Goal: Task Accomplishment & Management: Manage account settings

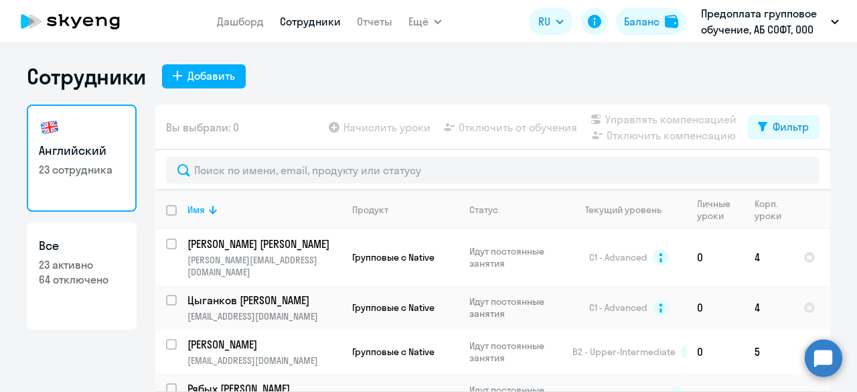
select select "30"
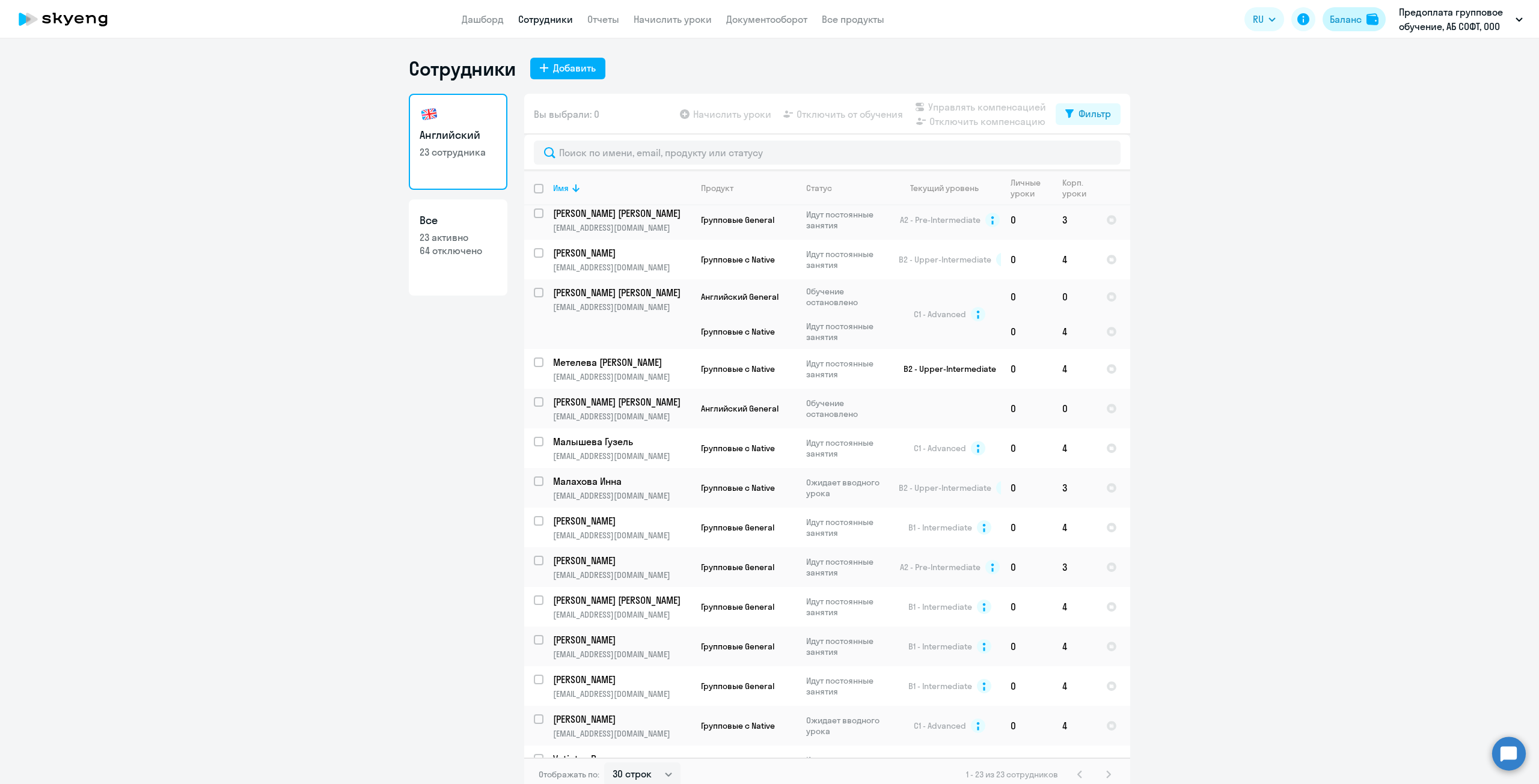
click at [769, 19] on div "Баланс" at bounding box center [1345, 19] width 31 height 14
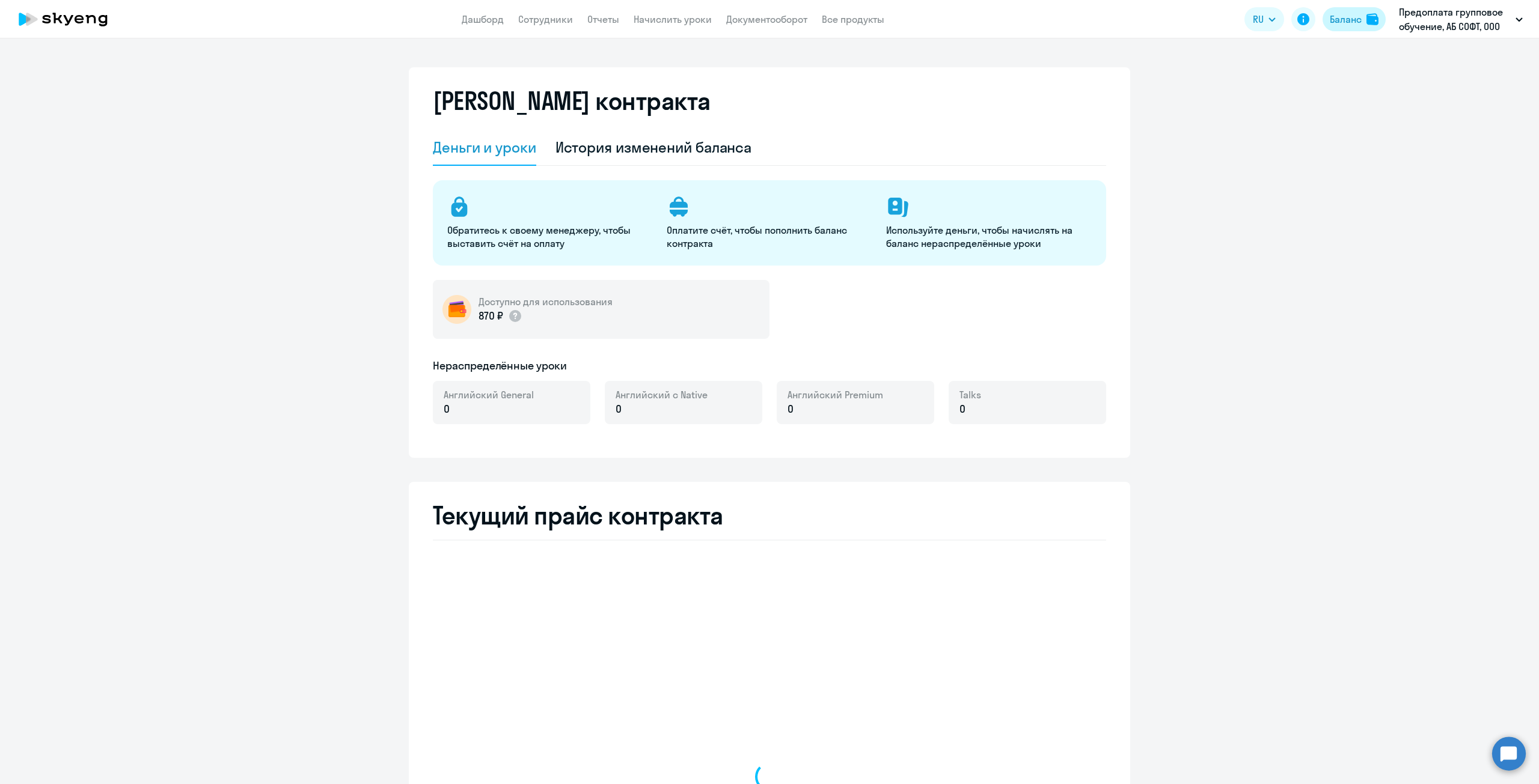
select select "english_adult_not_native_speaker"
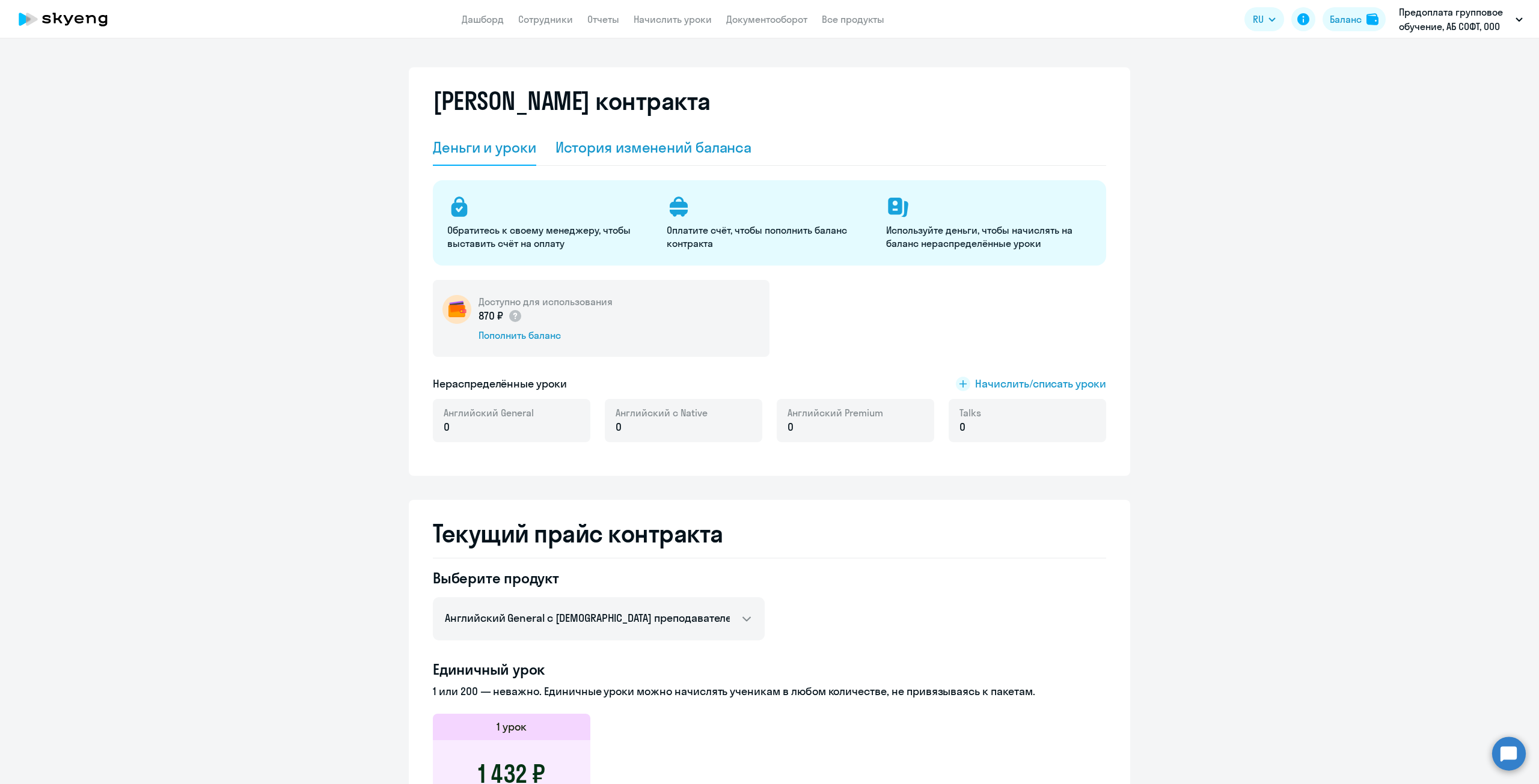
click at [616, 152] on div "История изменений баланса" at bounding box center [653, 146] width 197 height 19
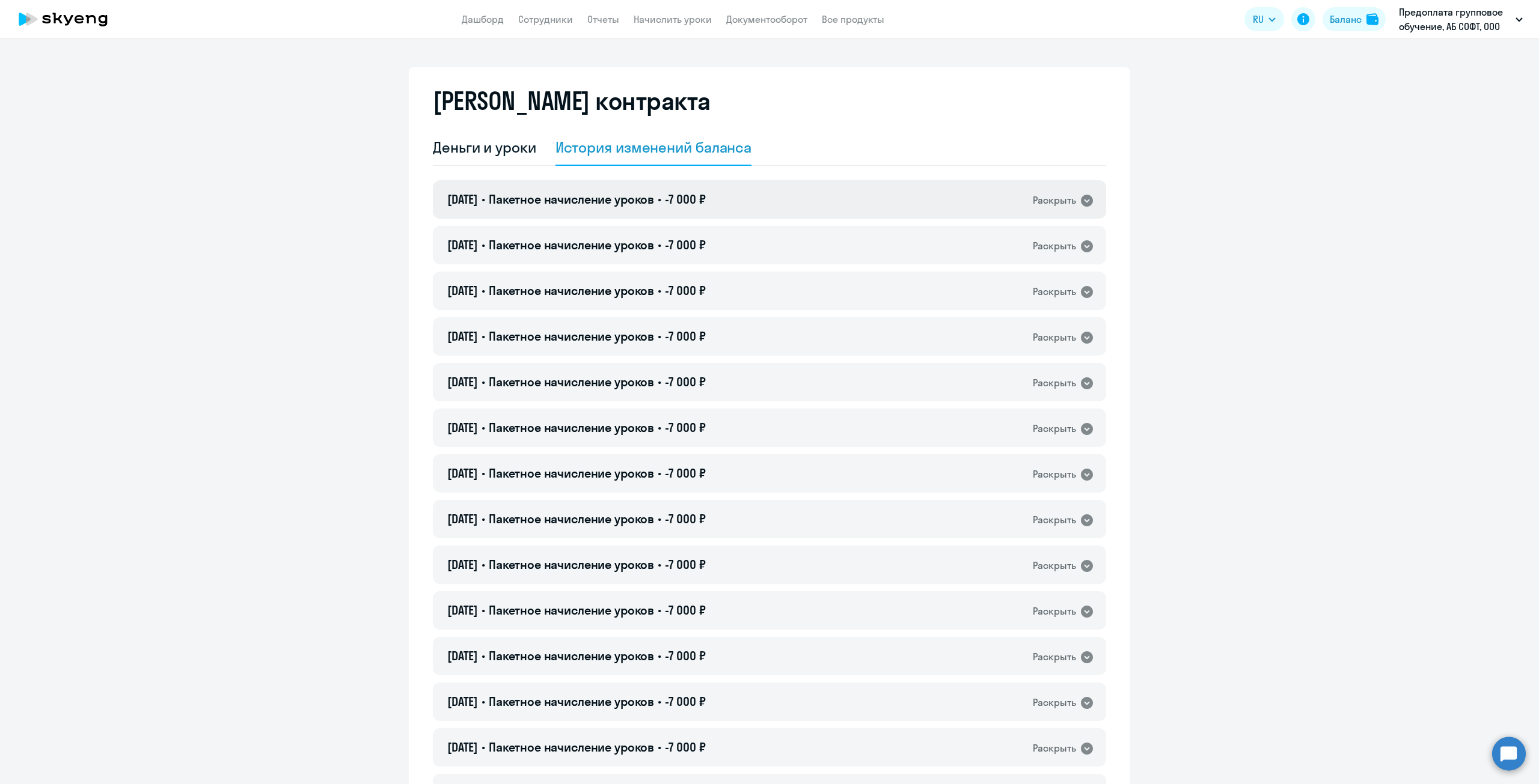
click at [769, 199] on icon at bounding box center [1086, 200] width 12 height 12
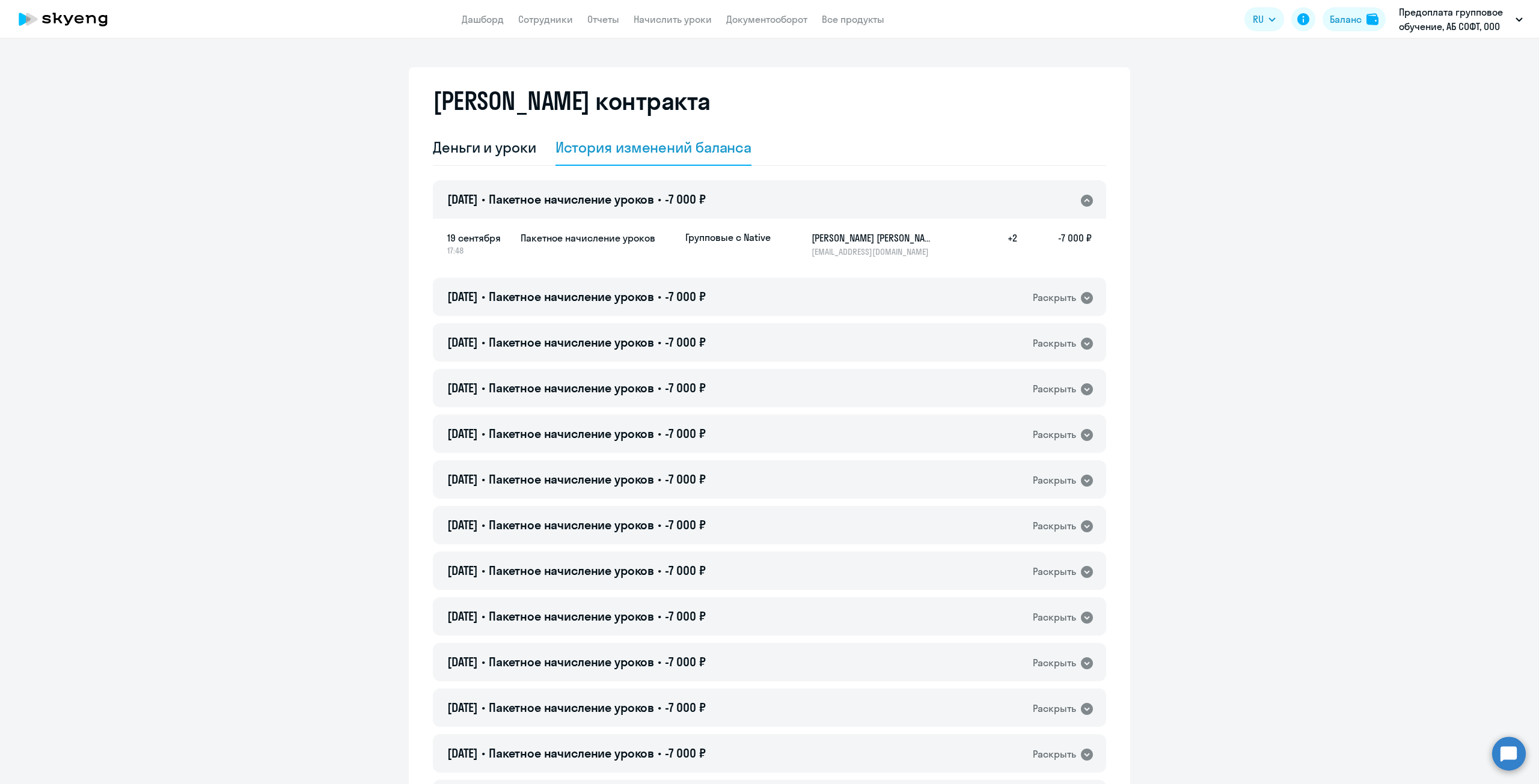
click at [769, 239] on h5 "+2" at bounding box center [998, 243] width 39 height 26
click at [769, 203] on icon at bounding box center [1086, 200] width 12 height 12
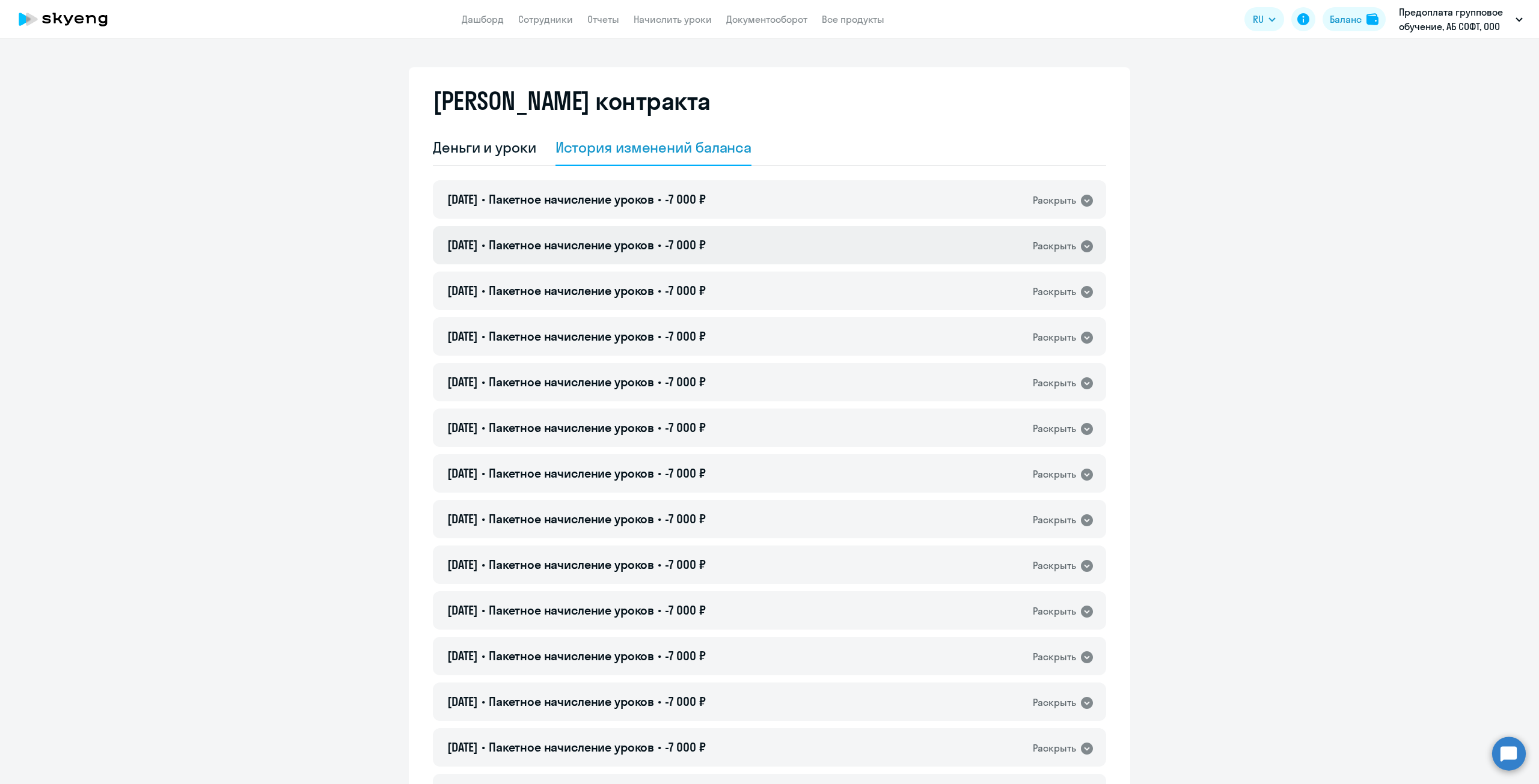
click at [769, 243] on icon at bounding box center [1086, 246] width 12 height 12
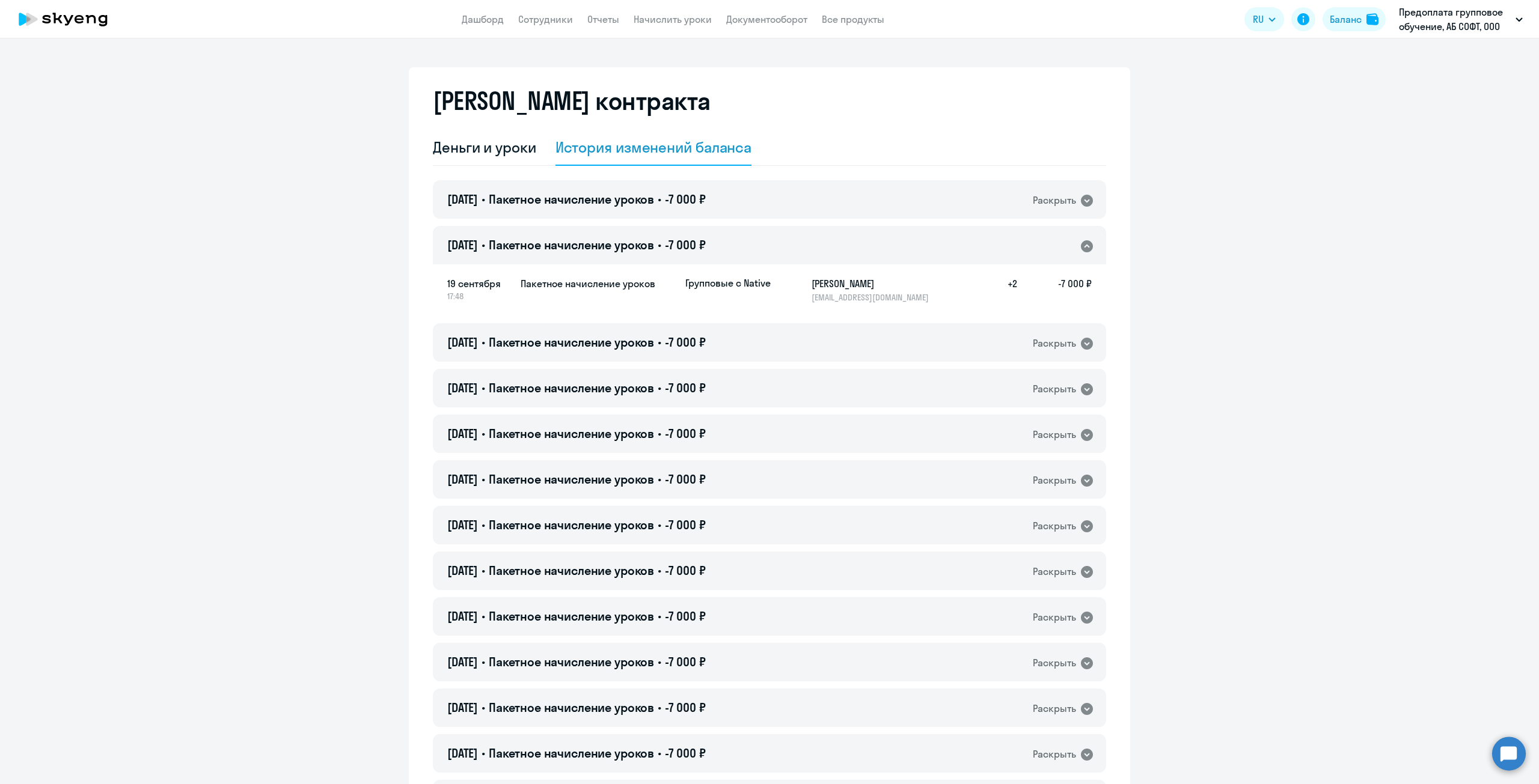
click at [769, 243] on icon at bounding box center [1086, 246] width 12 height 12
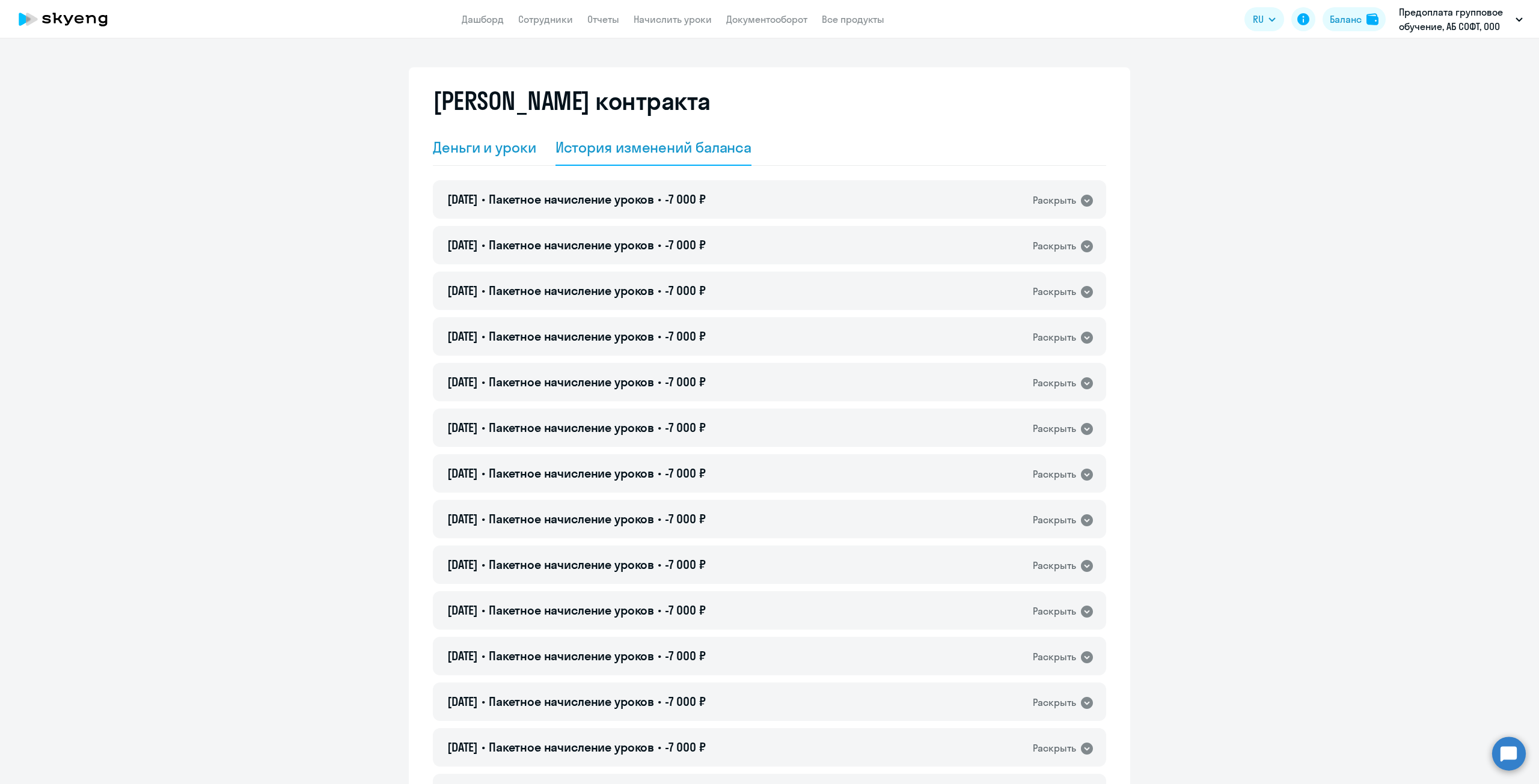
click at [479, 150] on div "Деньги и уроки" at bounding box center [484, 146] width 103 height 19
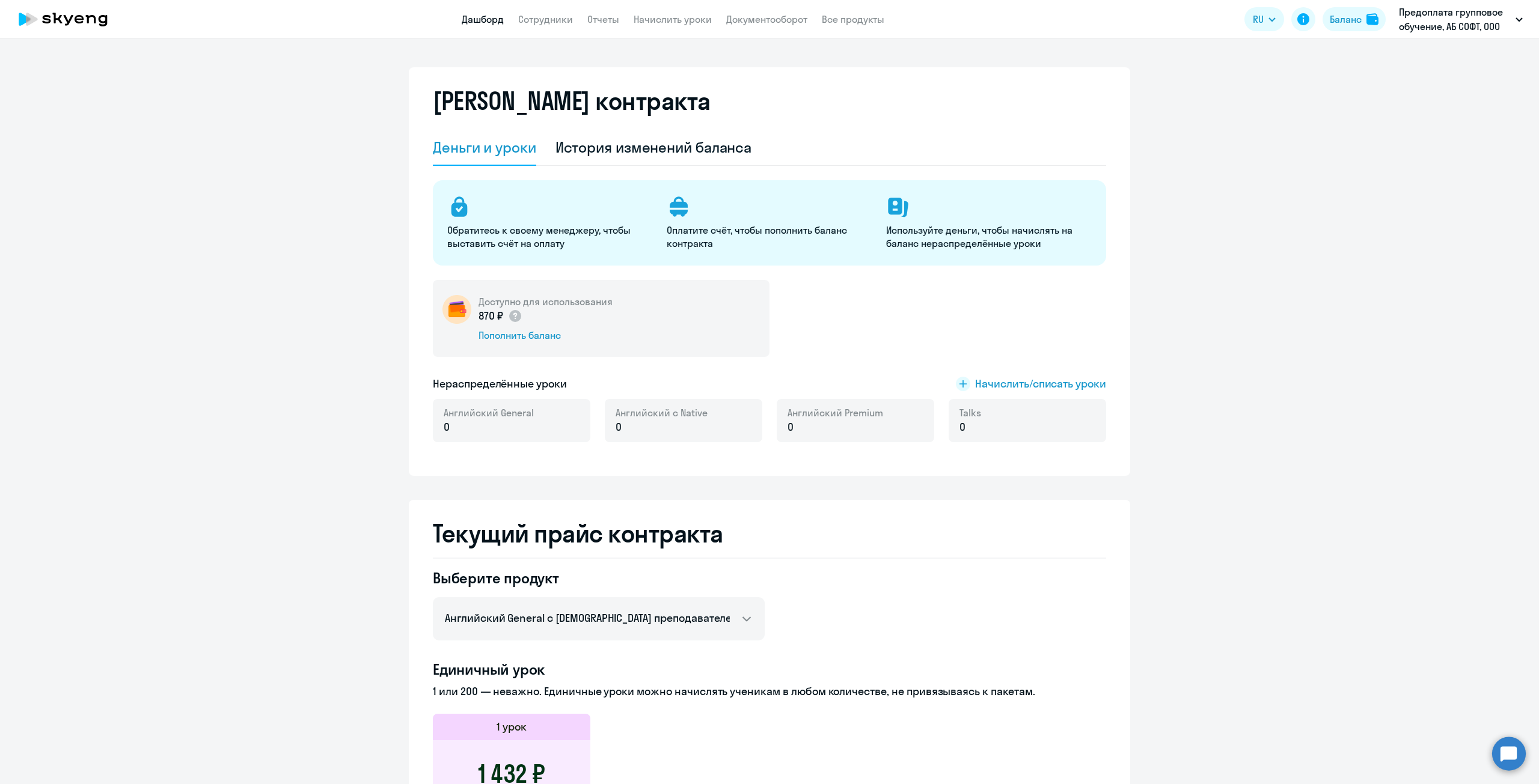
click at [491, 17] on link "Дашборд" at bounding box center [482, 19] width 42 height 12
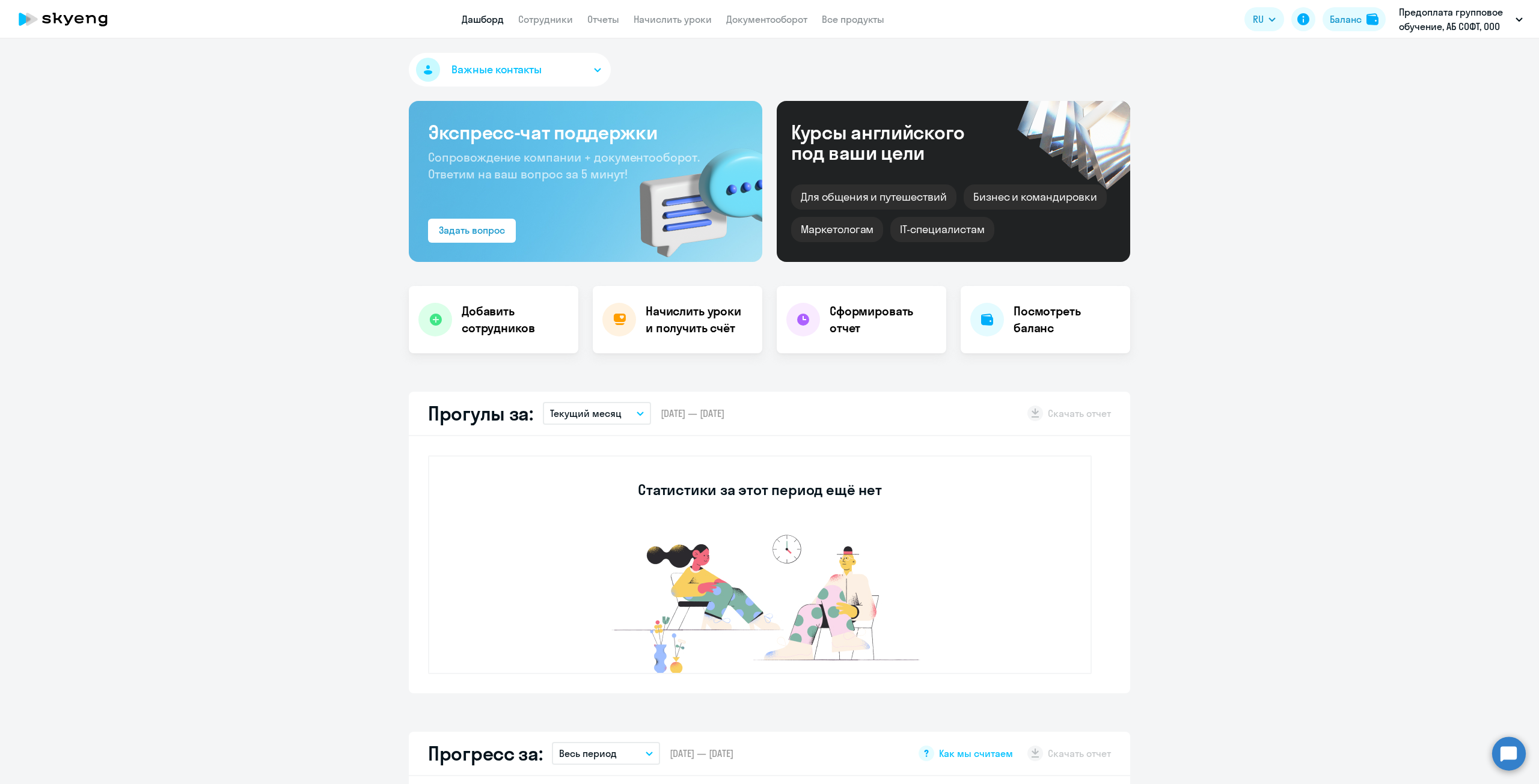
select select "30"
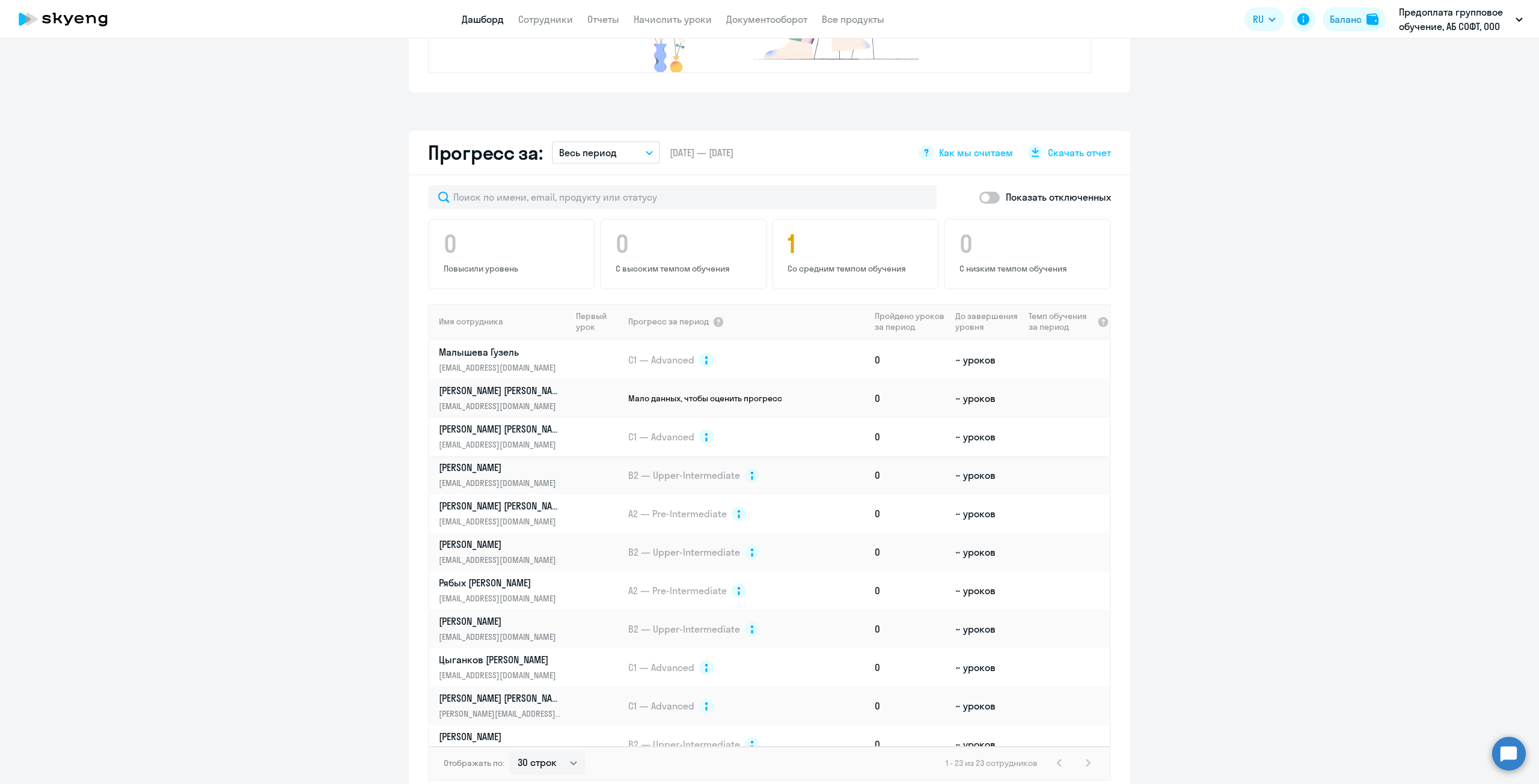
scroll to position [477, 0]
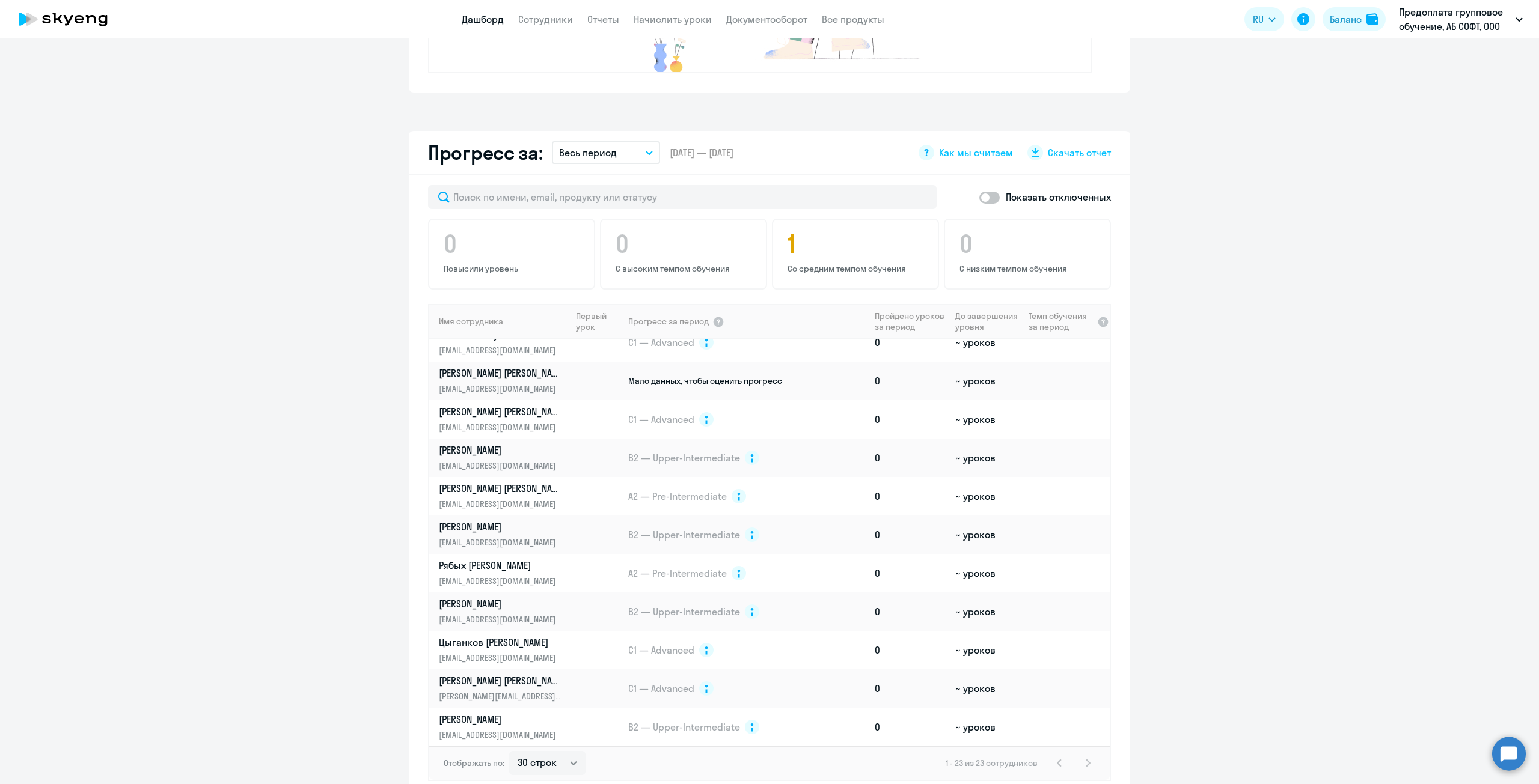
click at [769, 351] on div "1 - 23 из 23 сотрудников" at bounding box center [1021, 763] width 150 height 14
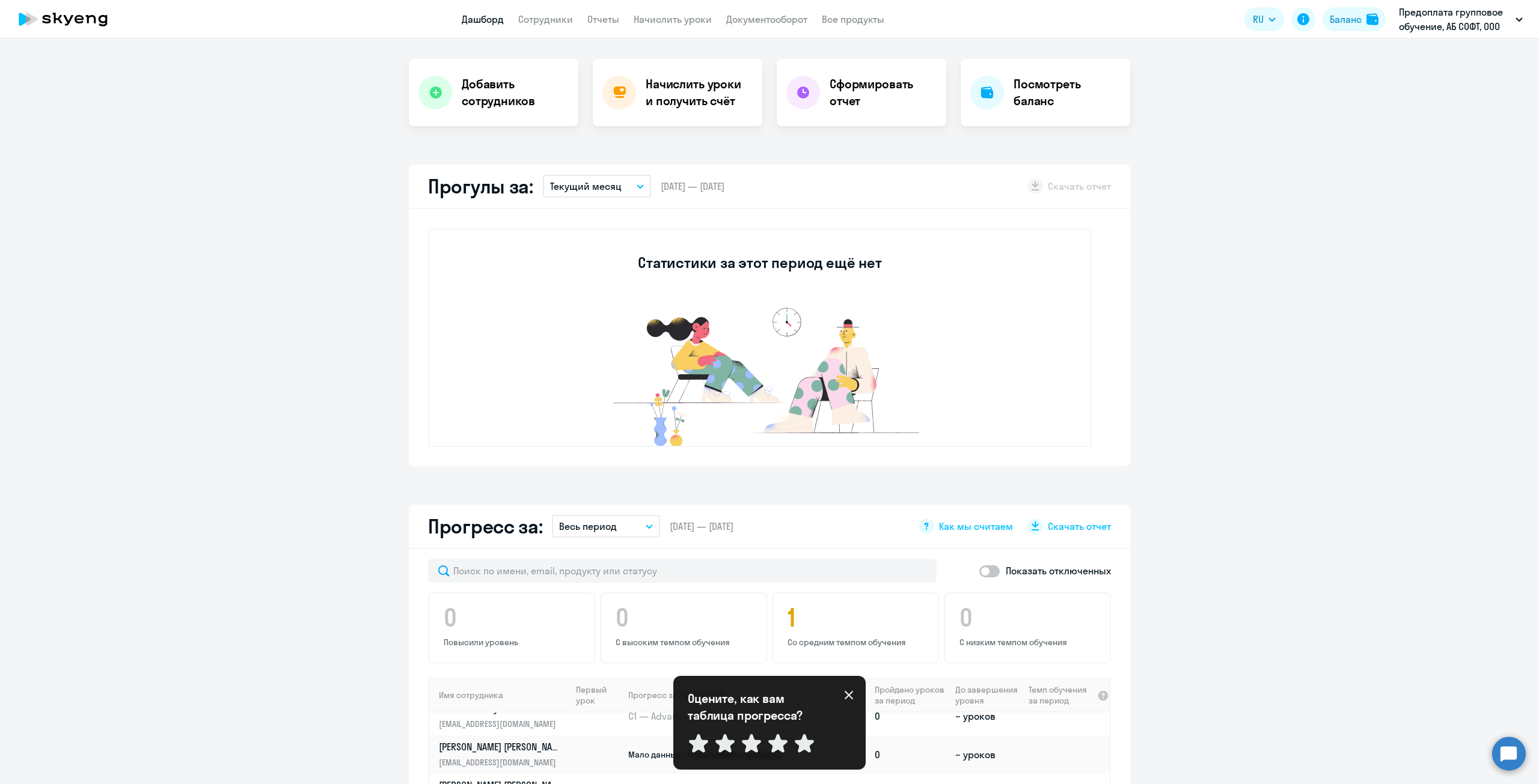
scroll to position [226, 0]
click at [769, 351] on icon at bounding box center [926, 526] width 15 height 15
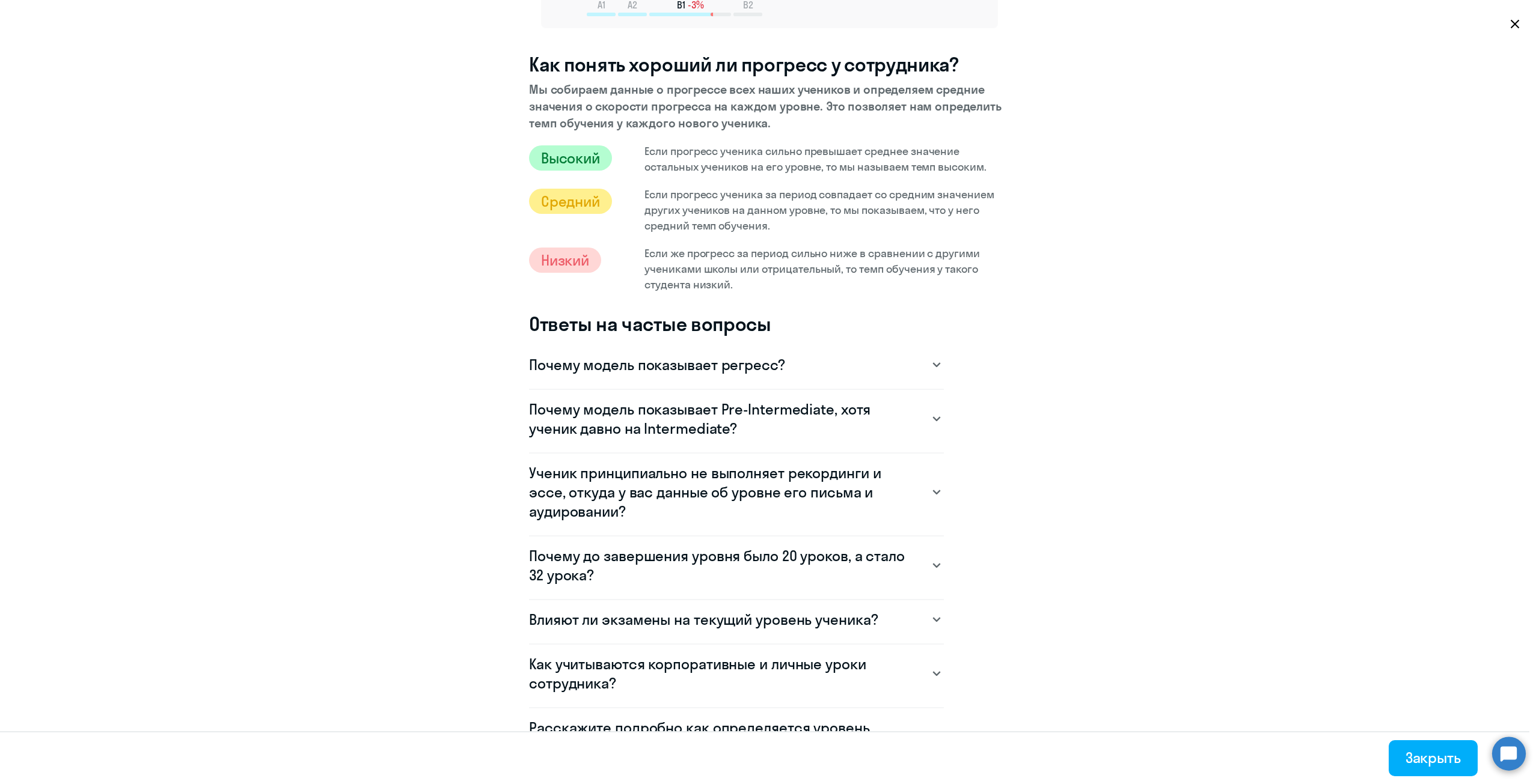
scroll to position [541, 0]
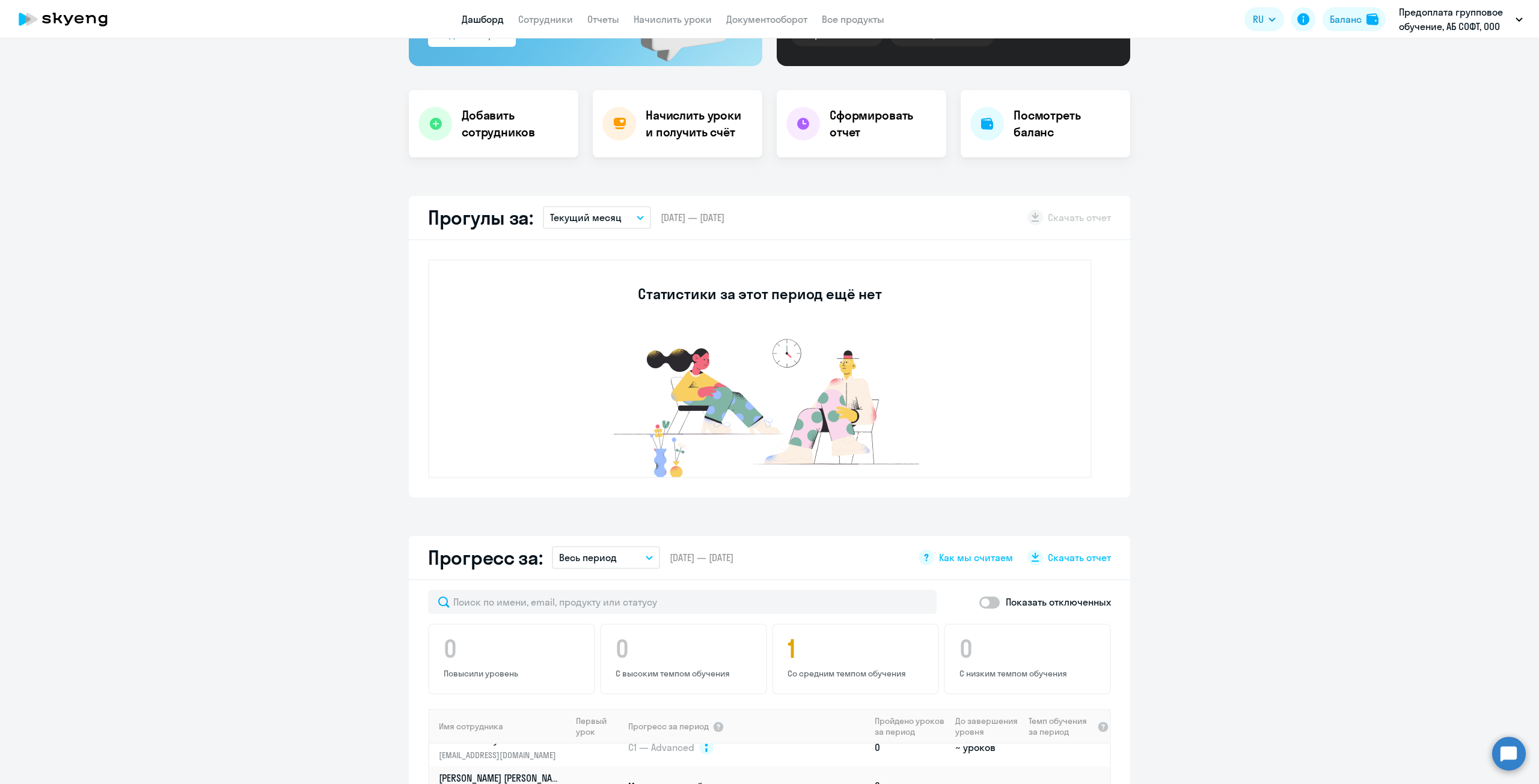
scroll to position [166, 0]
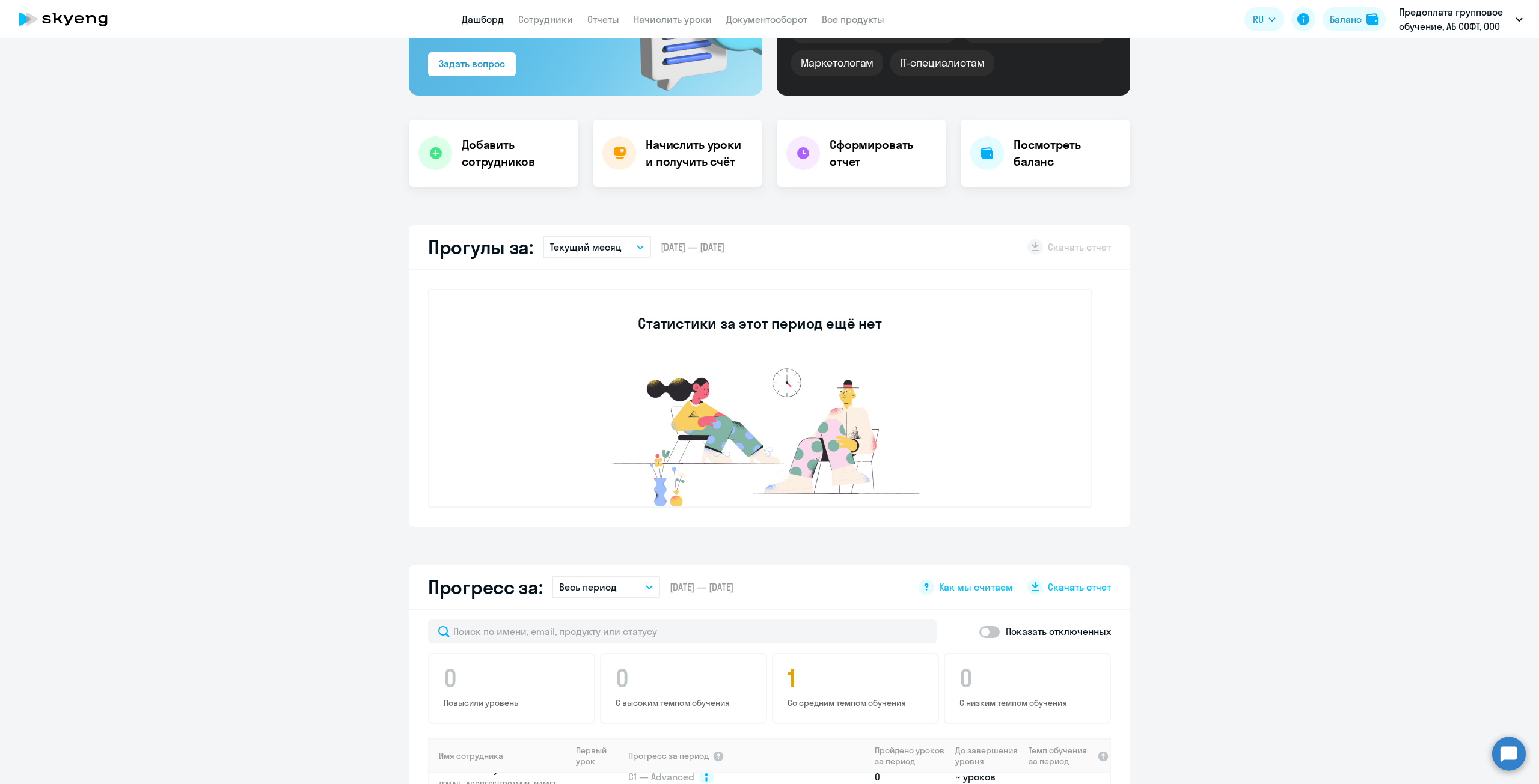
click at [637, 248] on icon "button" at bounding box center [641, 247] width 7 height 4
click at [599, 307] on li "Прошлый месяц" at bounding box center [596, 310] width 107 height 30
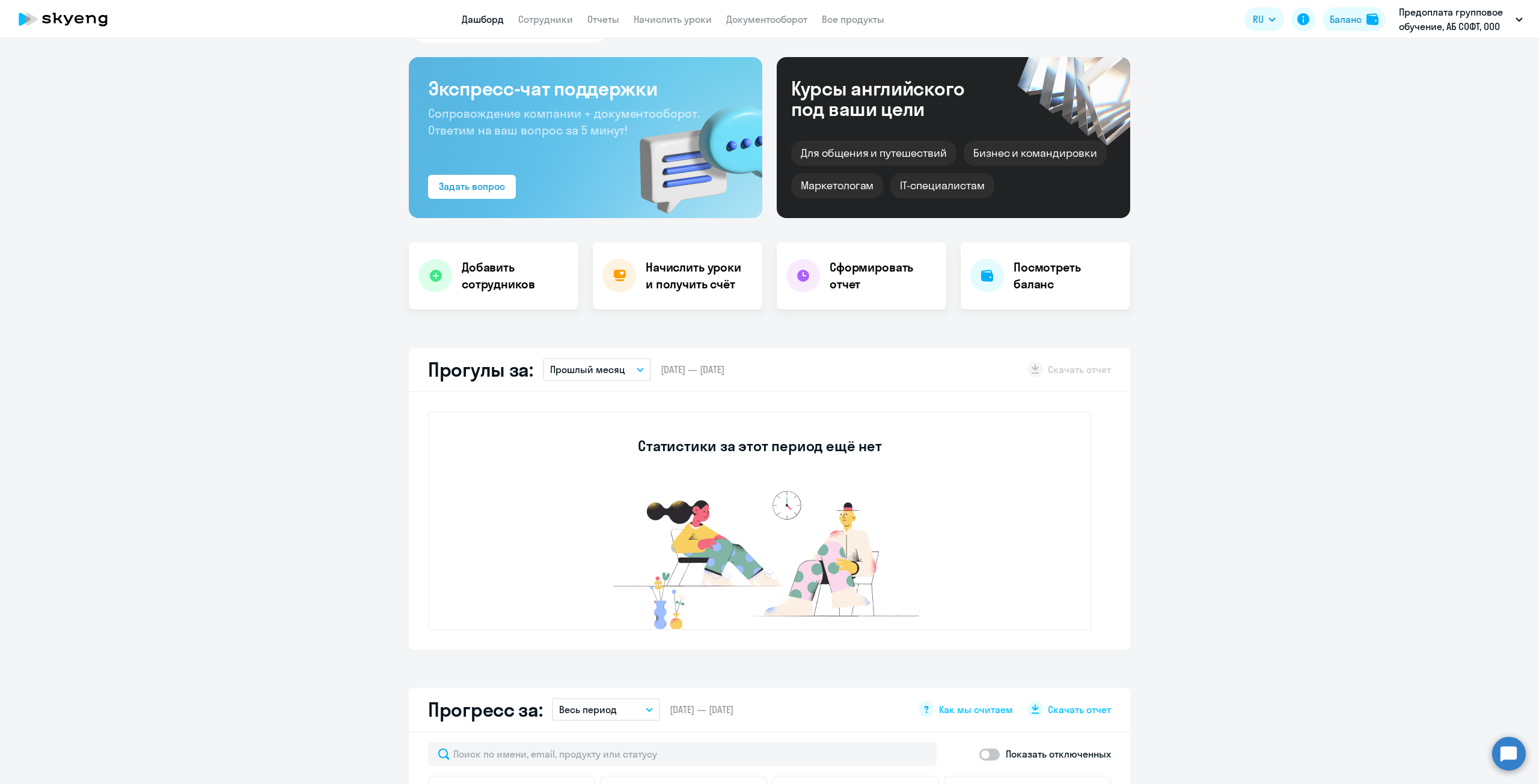
scroll to position [0, 0]
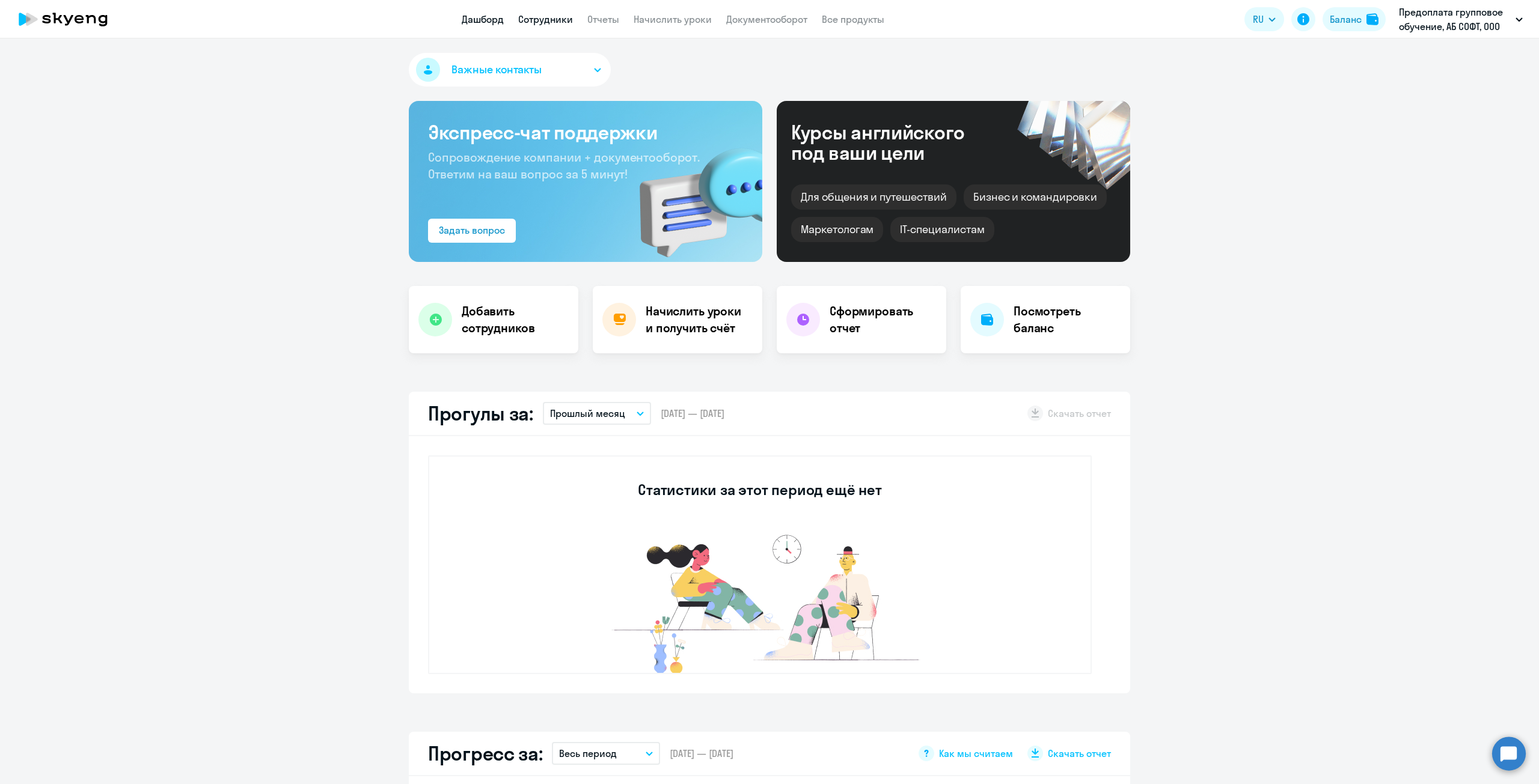
click at [544, 17] on link "Сотрудники" at bounding box center [545, 19] width 55 height 12
select select "30"
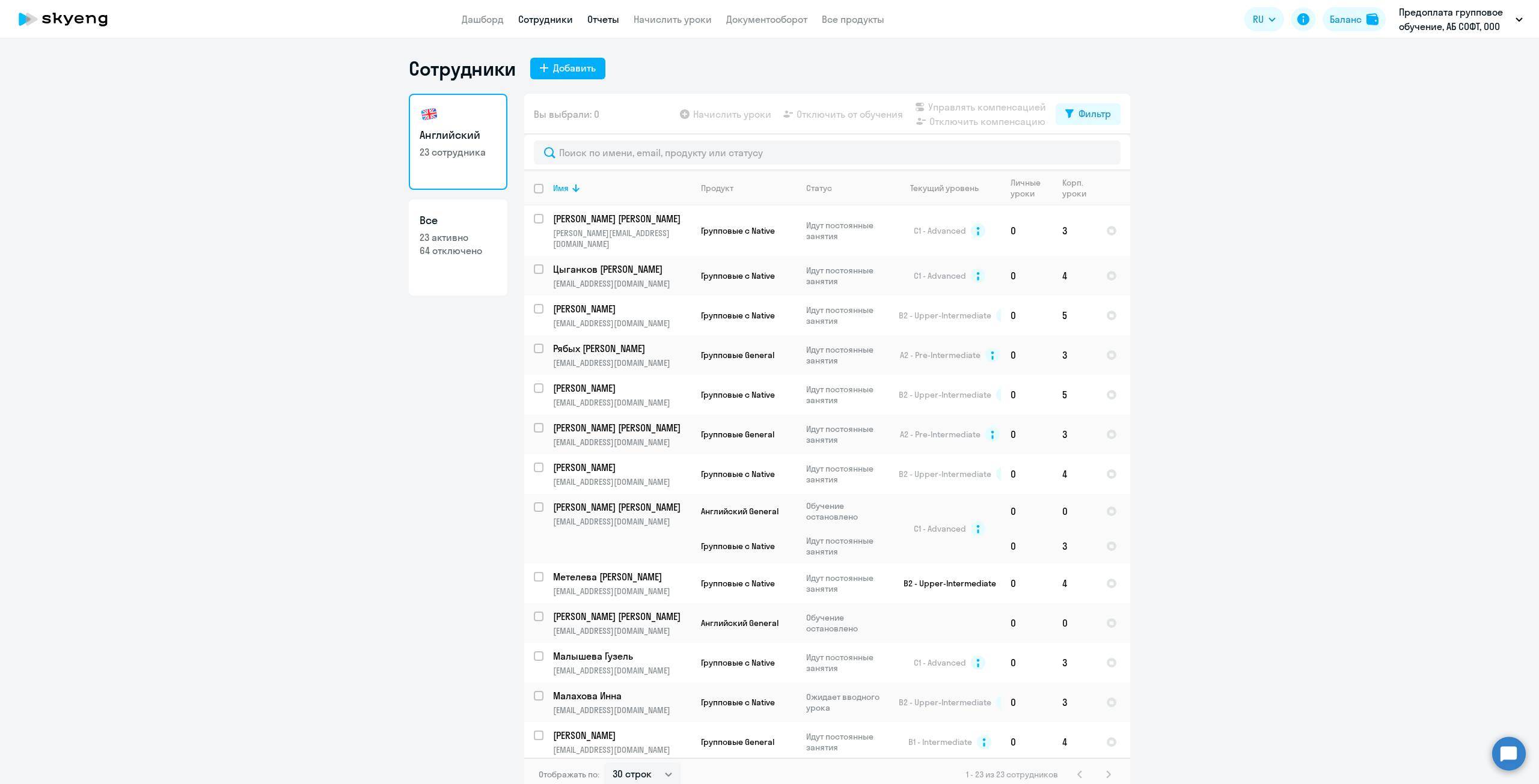
click at [599, 16] on link "Отчеты" at bounding box center [603, 19] width 31 height 12
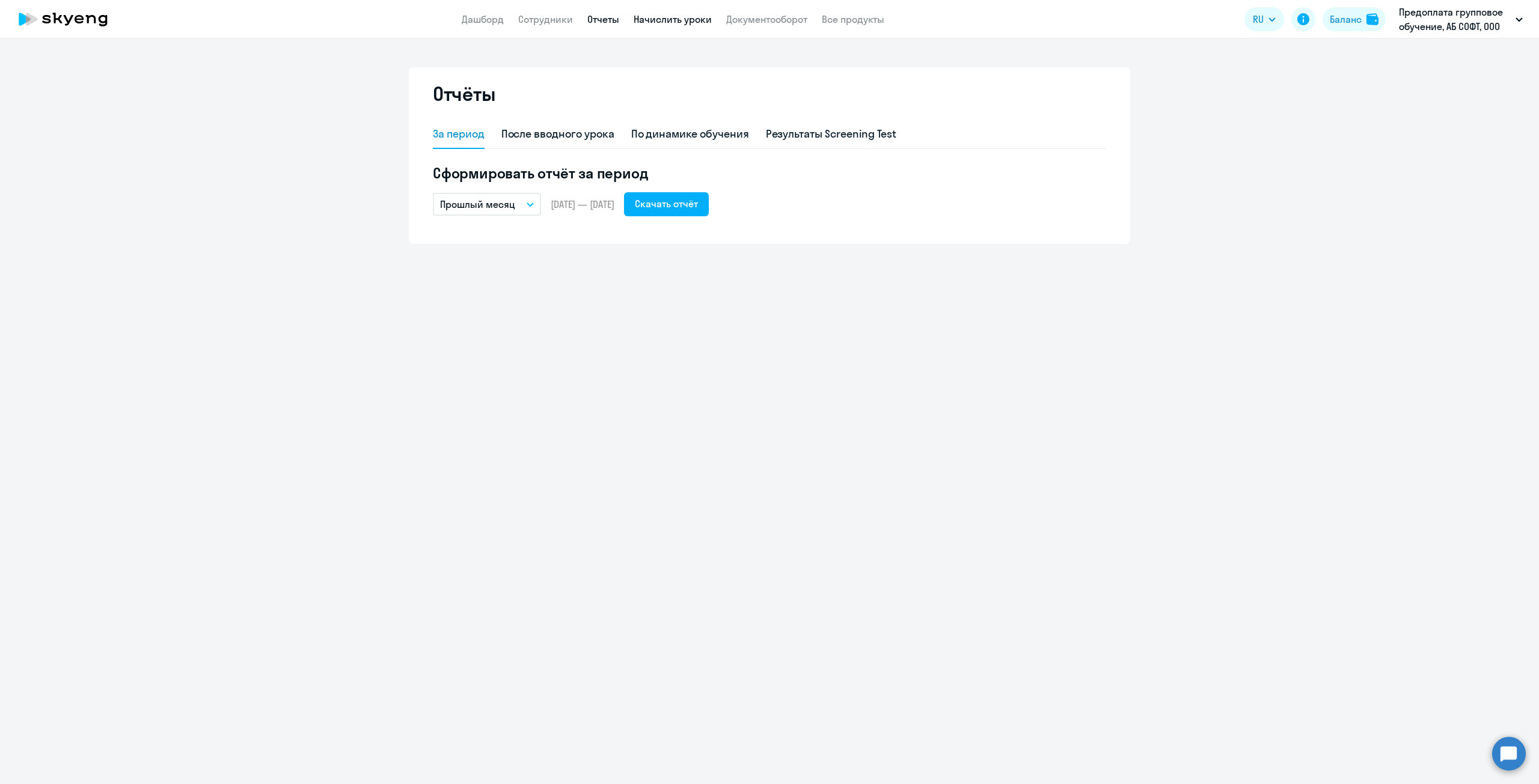
click at [665, 18] on link "Начислить уроки" at bounding box center [672, 19] width 78 height 12
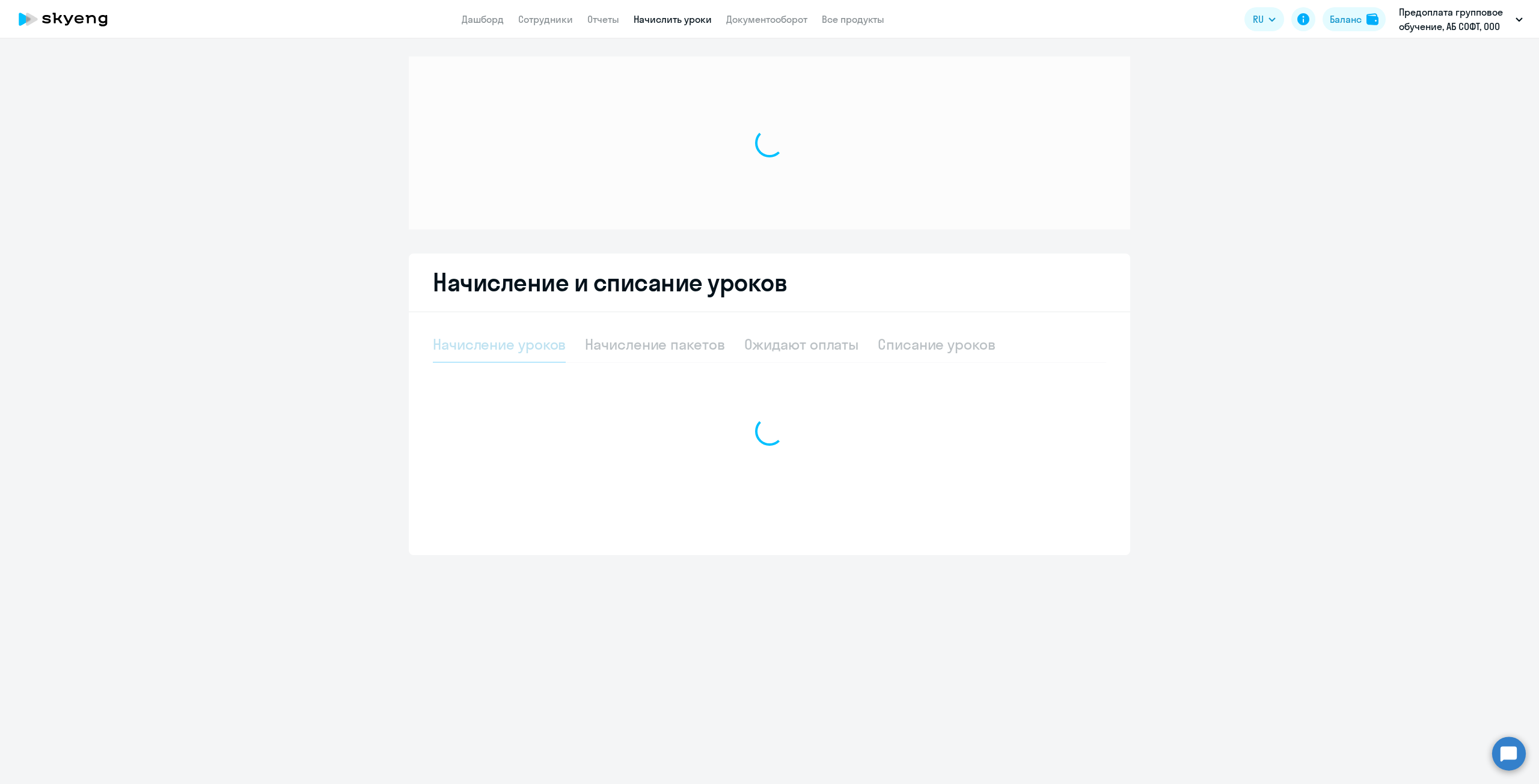
select select "10"
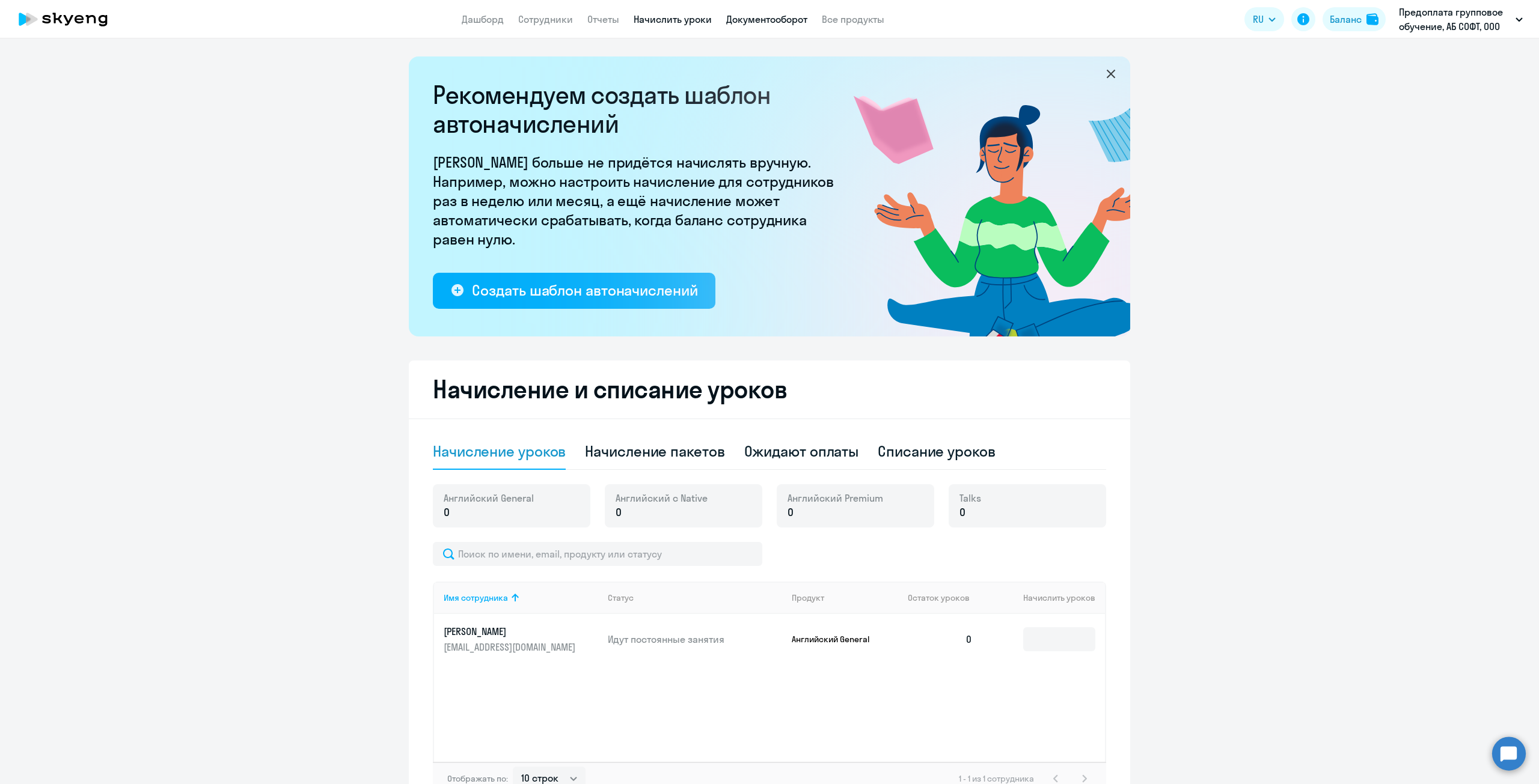
click at [769, 17] on link "Документооборот" at bounding box center [766, 19] width 81 height 12
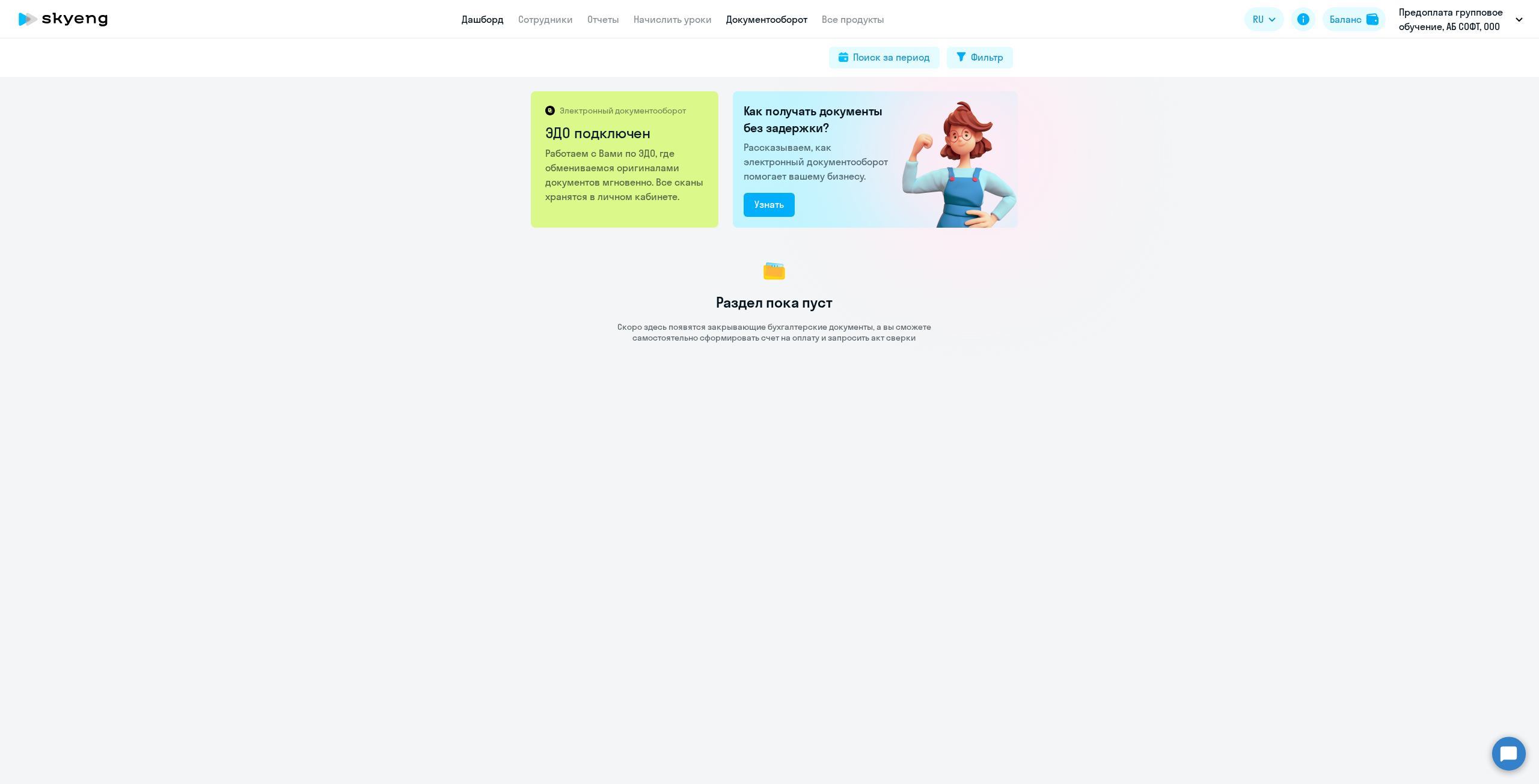
click at [483, 17] on link "Дашборд" at bounding box center [482, 19] width 42 height 12
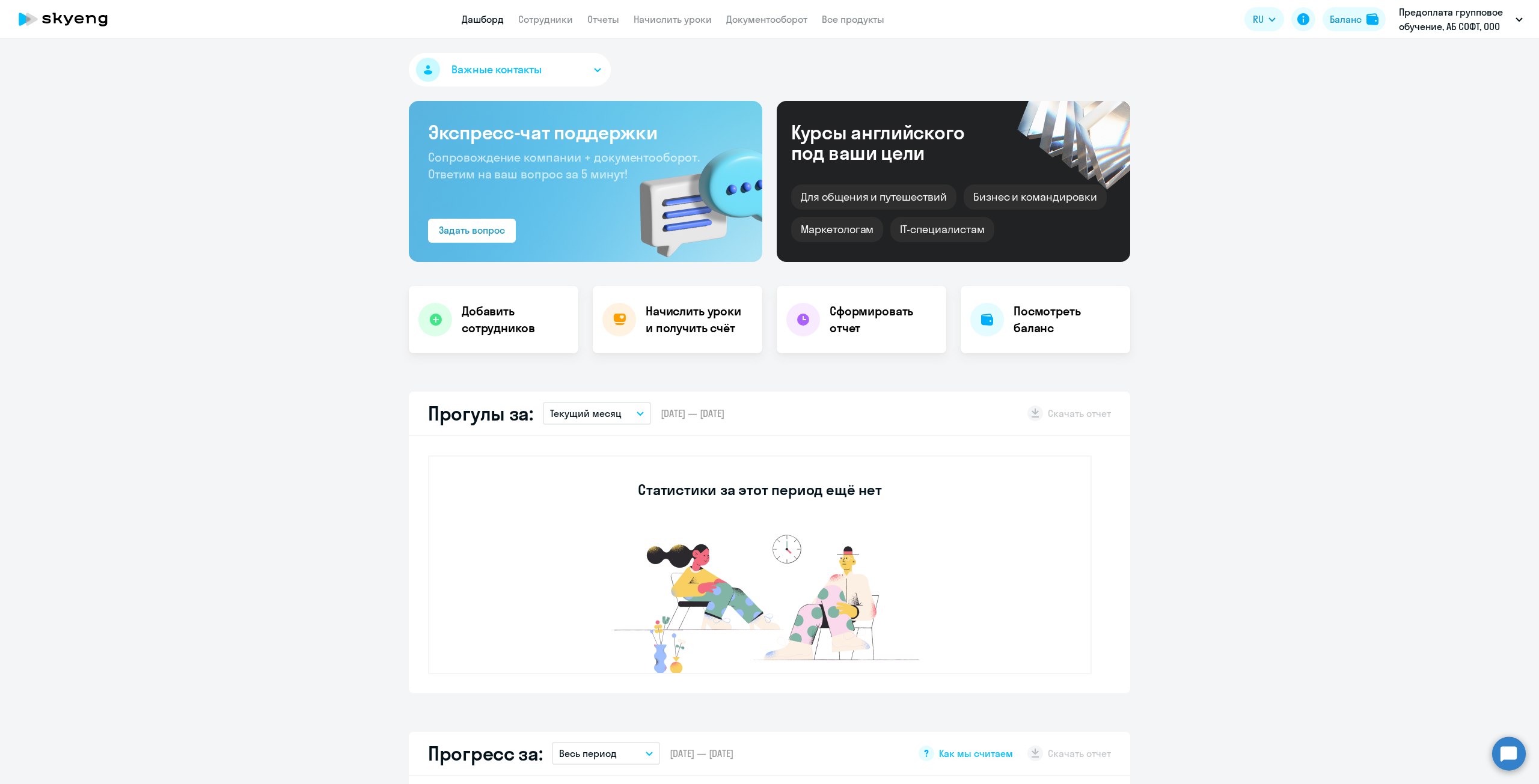
select select "30"
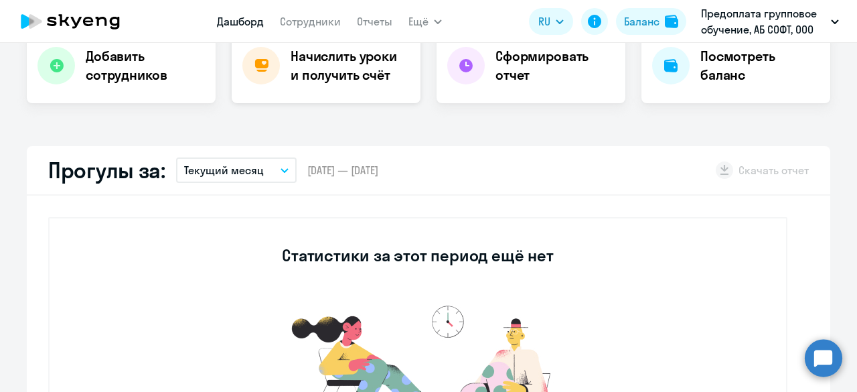
scroll to position [268, 0]
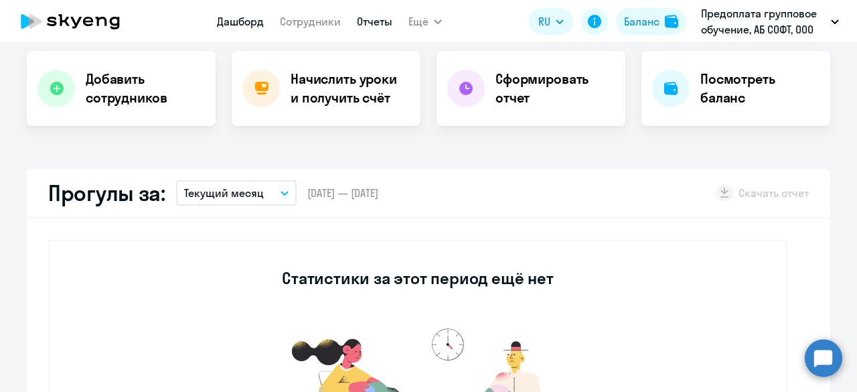
click at [363, 21] on link "Отчеты" at bounding box center [374, 21] width 35 height 13
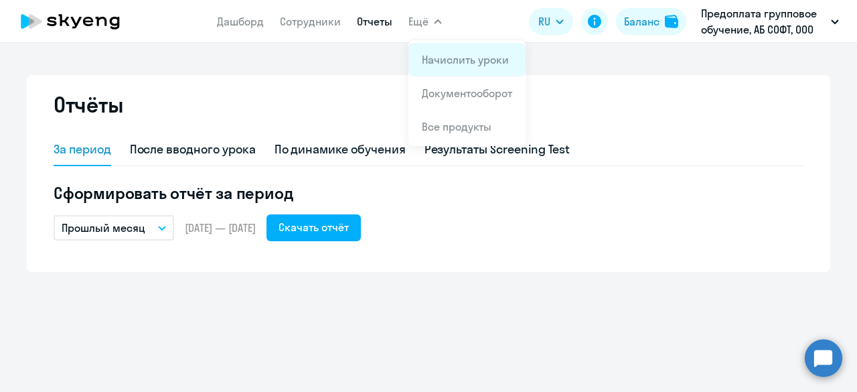
click at [438, 62] on link "Начислить уроки" at bounding box center [465, 59] width 87 height 13
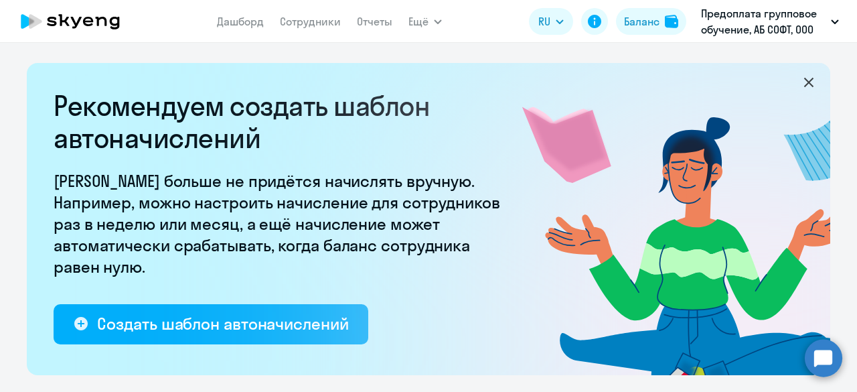
select select "10"
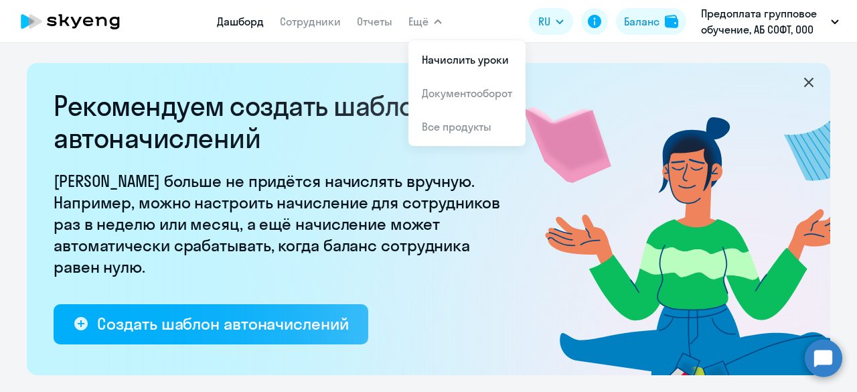
click at [244, 24] on link "Дашборд" at bounding box center [240, 21] width 47 height 13
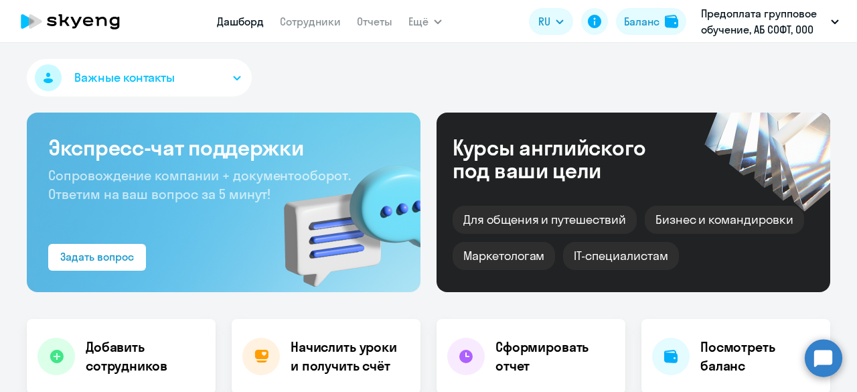
select select "30"
click at [232, 18] on link "Дашборд" at bounding box center [240, 21] width 47 height 13
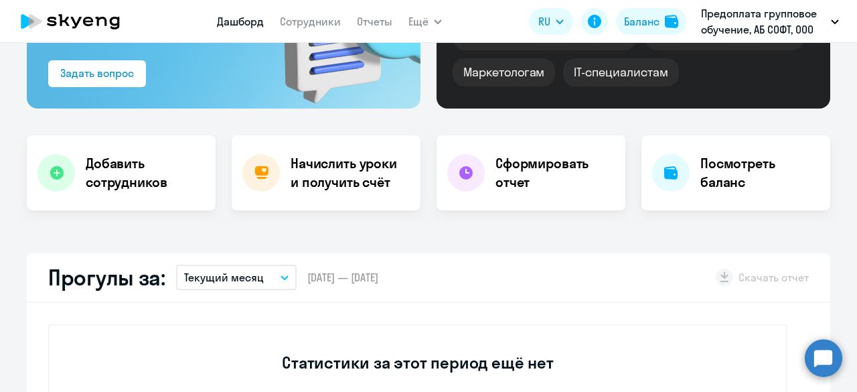
scroll to position [201, 0]
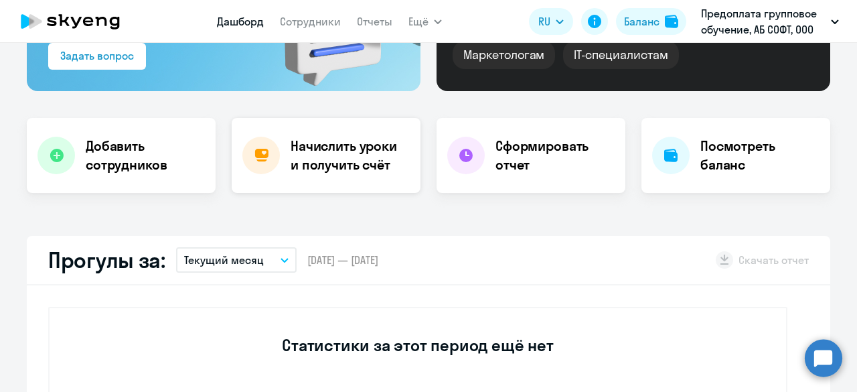
click at [329, 161] on h4 "Начислить уроки и получить счёт" at bounding box center [348, 155] width 116 height 37
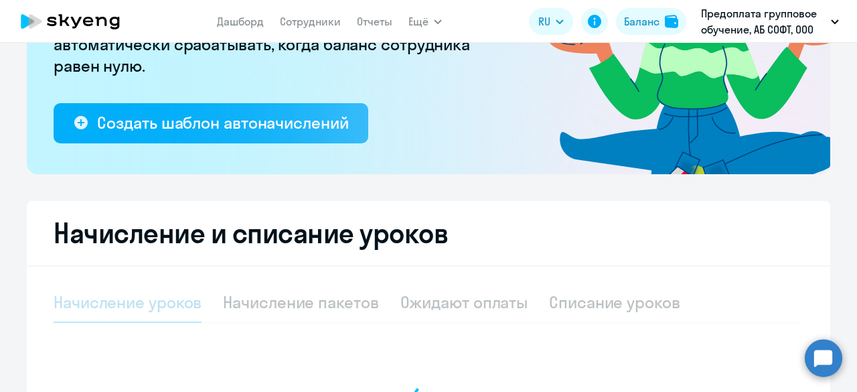
select select "10"
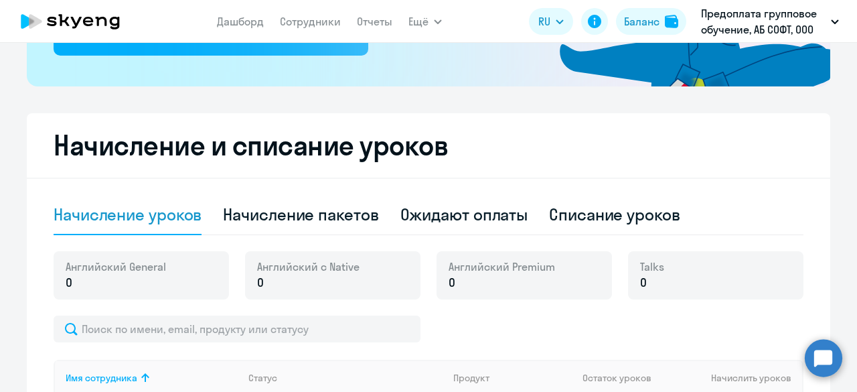
scroll to position [268, 0]
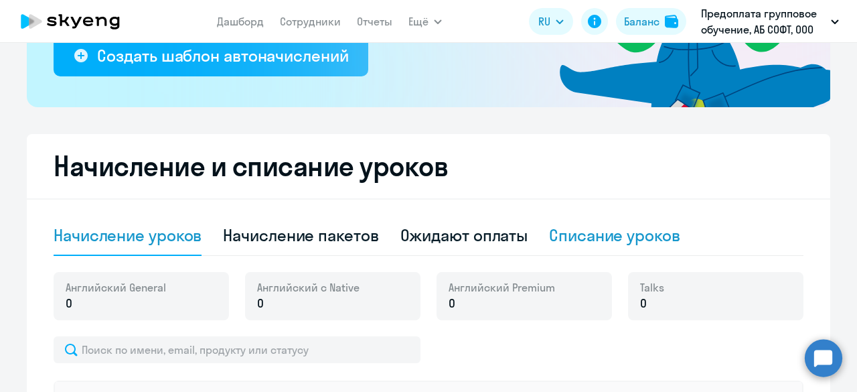
click at [603, 238] on div "Списание уроков" at bounding box center [614, 234] width 131 height 21
select select "10"
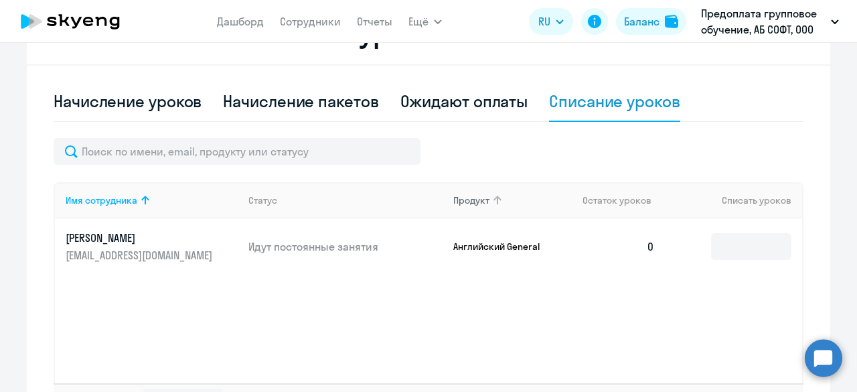
scroll to position [335, 0]
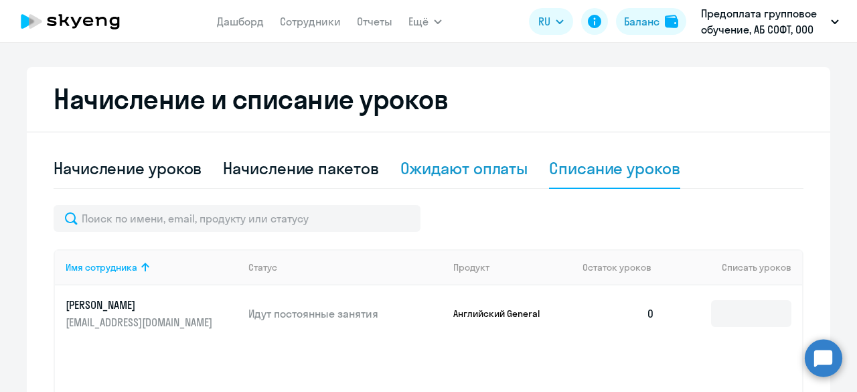
click at [471, 173] on div "Ожидают оплаты" at bounding box center [464, 167] width 128 height 21
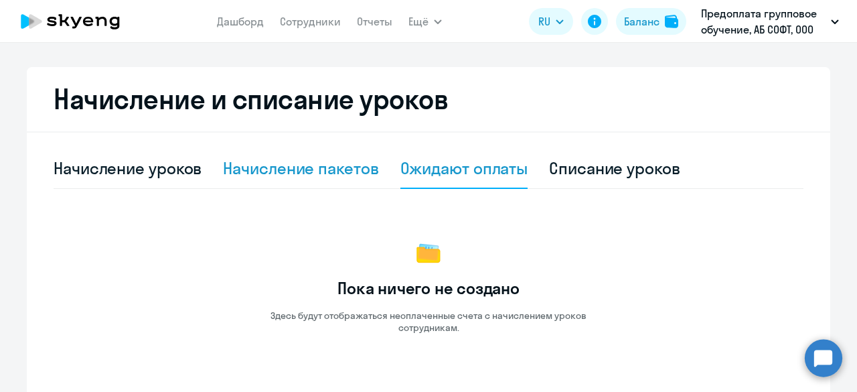
click at [306, 172] on div "Начисление пакетов" at bounding box center [300, 167] width 155 height 21
select select "10"
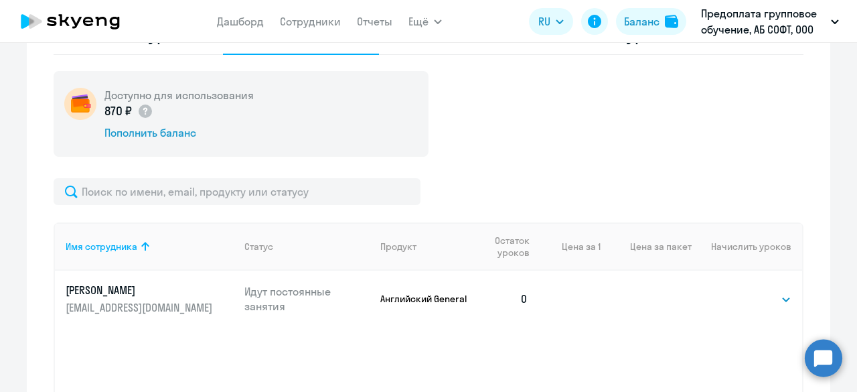
scroll to position [402, 0]
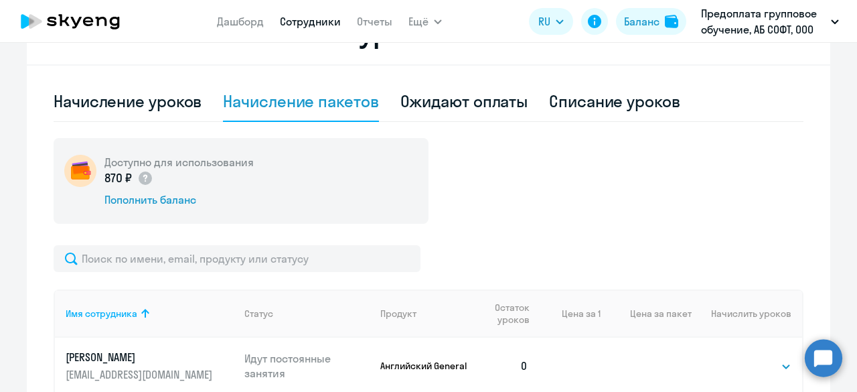
click at [319, 17] on link "Сотрудники" at bounding box center [310, 21] width 61 height 13
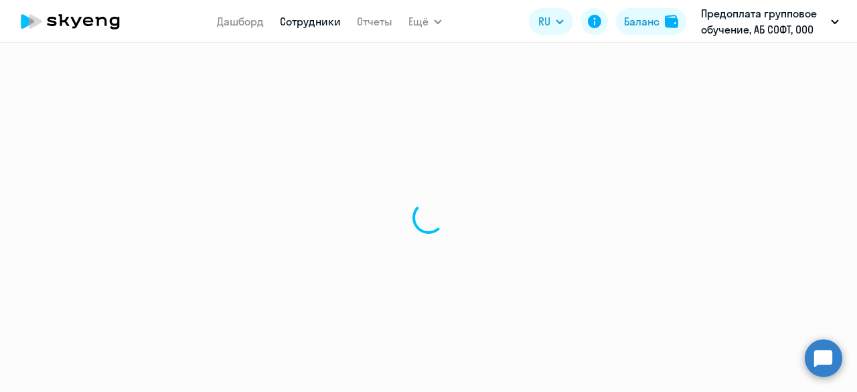
select select "30"
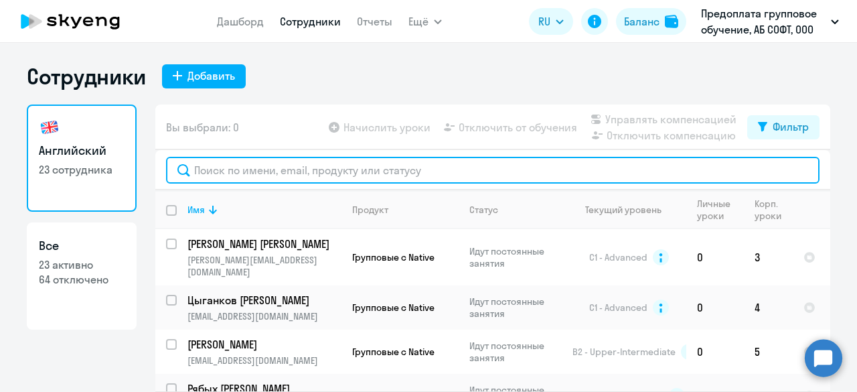
click at [262, 169] on input "text" at bounding box center [492, 170] width 653 height 27
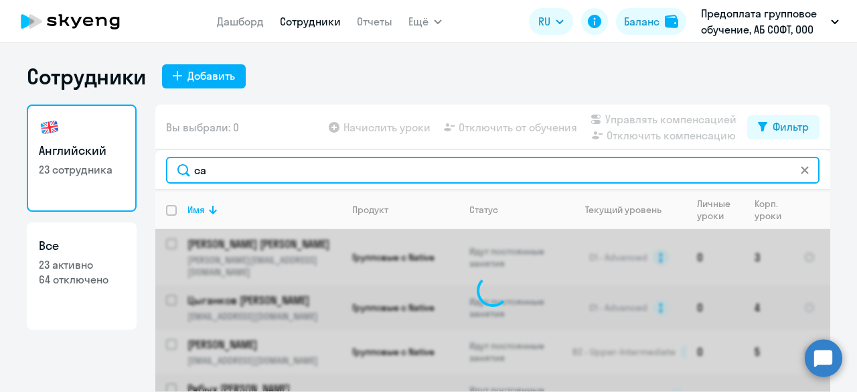
type input "сал"
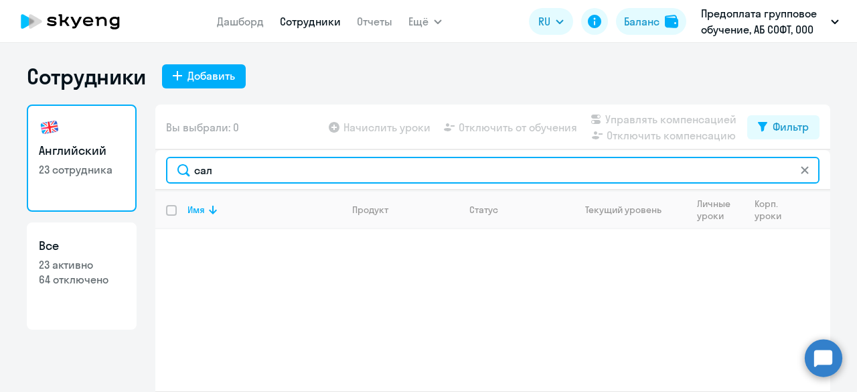
drag, startPoint x: 229, startPoint y: 171, endPoint x: 183, endPoint y: 177, distance: 46.6
click at [183, 177] on input "сал" at bounding box center [492, 170] width 653 height 27
